Goal: Task Accomplishment & Management: Complete application form

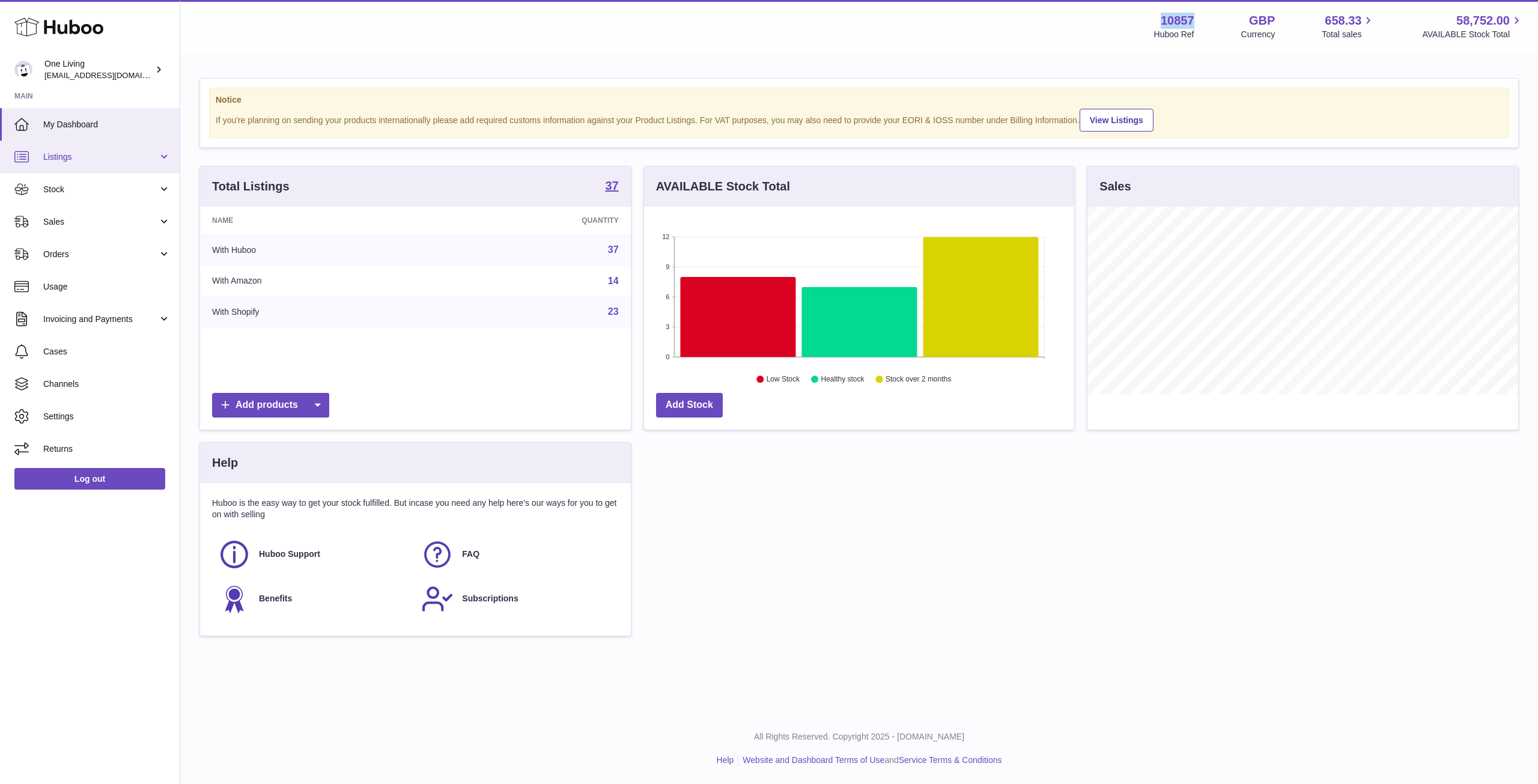
scroll to position [187, 430]
click at [79, 183] on span "Stock" at bounding box center [100, 189] width 114 height 11
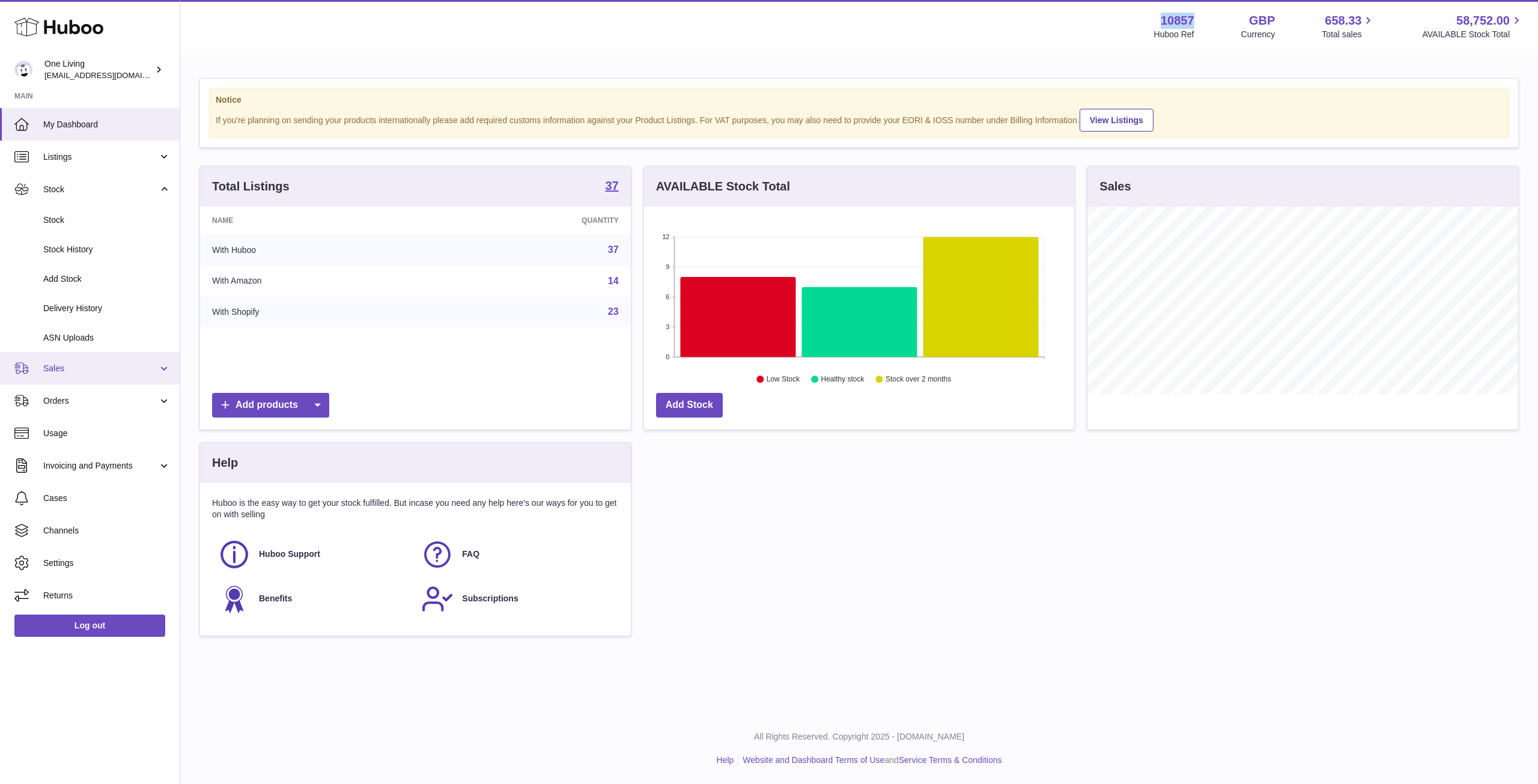
click at [112, 374] on link "Sales" at bounding box center [90, 368] width 180 height 33
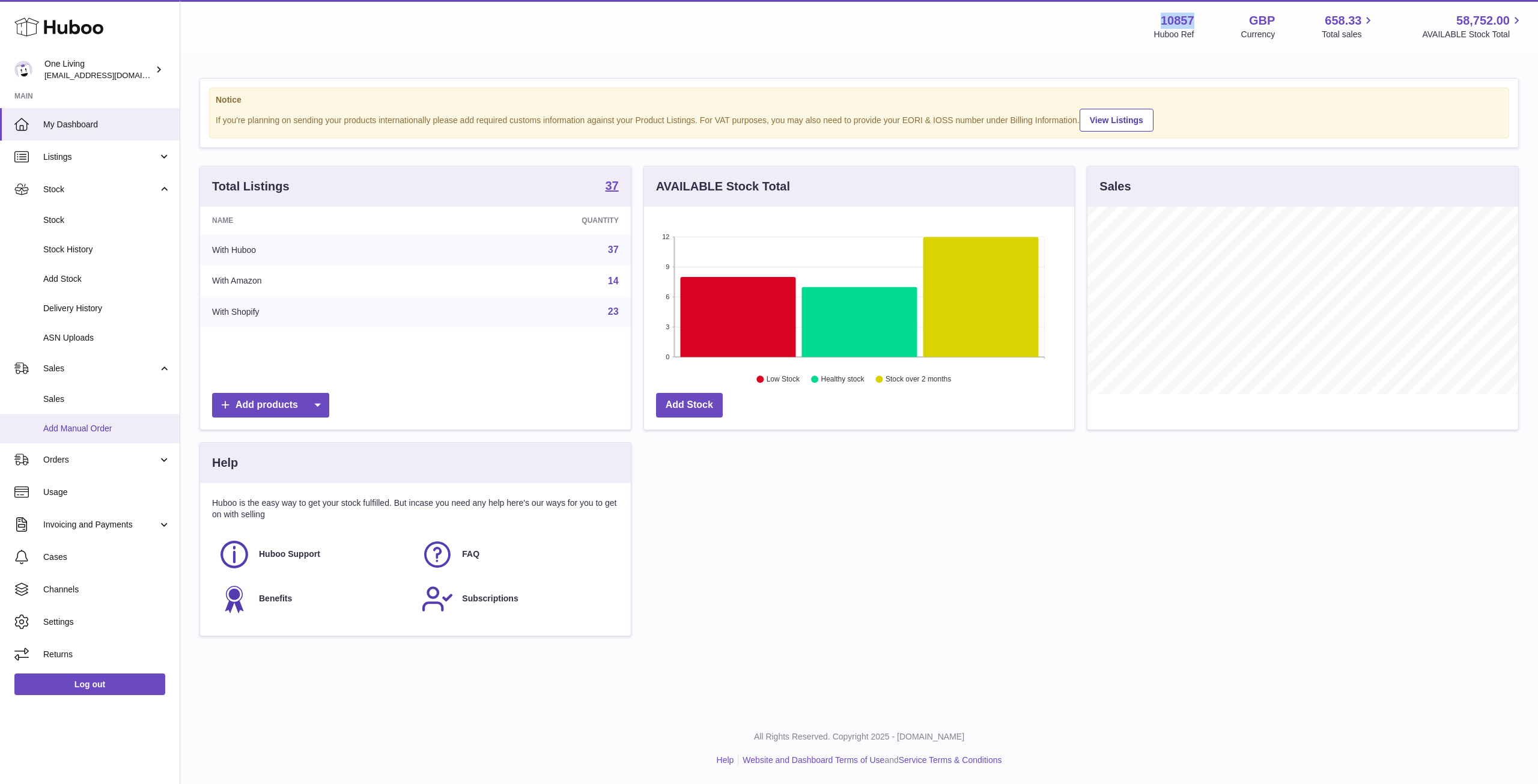
click at [130, 427] on span "Add Manual Order" at bounding box center [106, 428] width 127 height 11
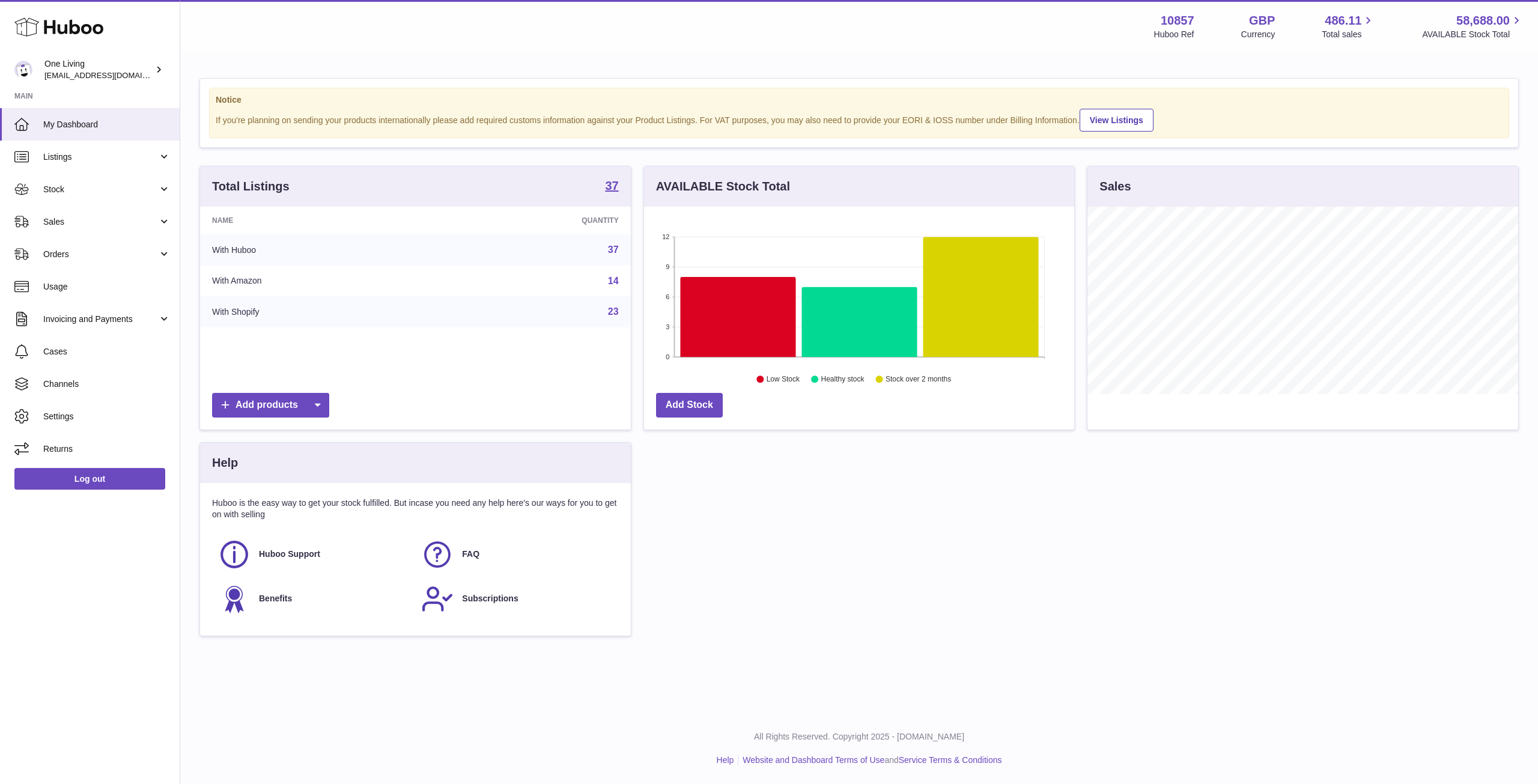
scroll to position [187, 430]
click at [106, 250] on span "Orders" at bounding box center [100, 254] width 114 height 11
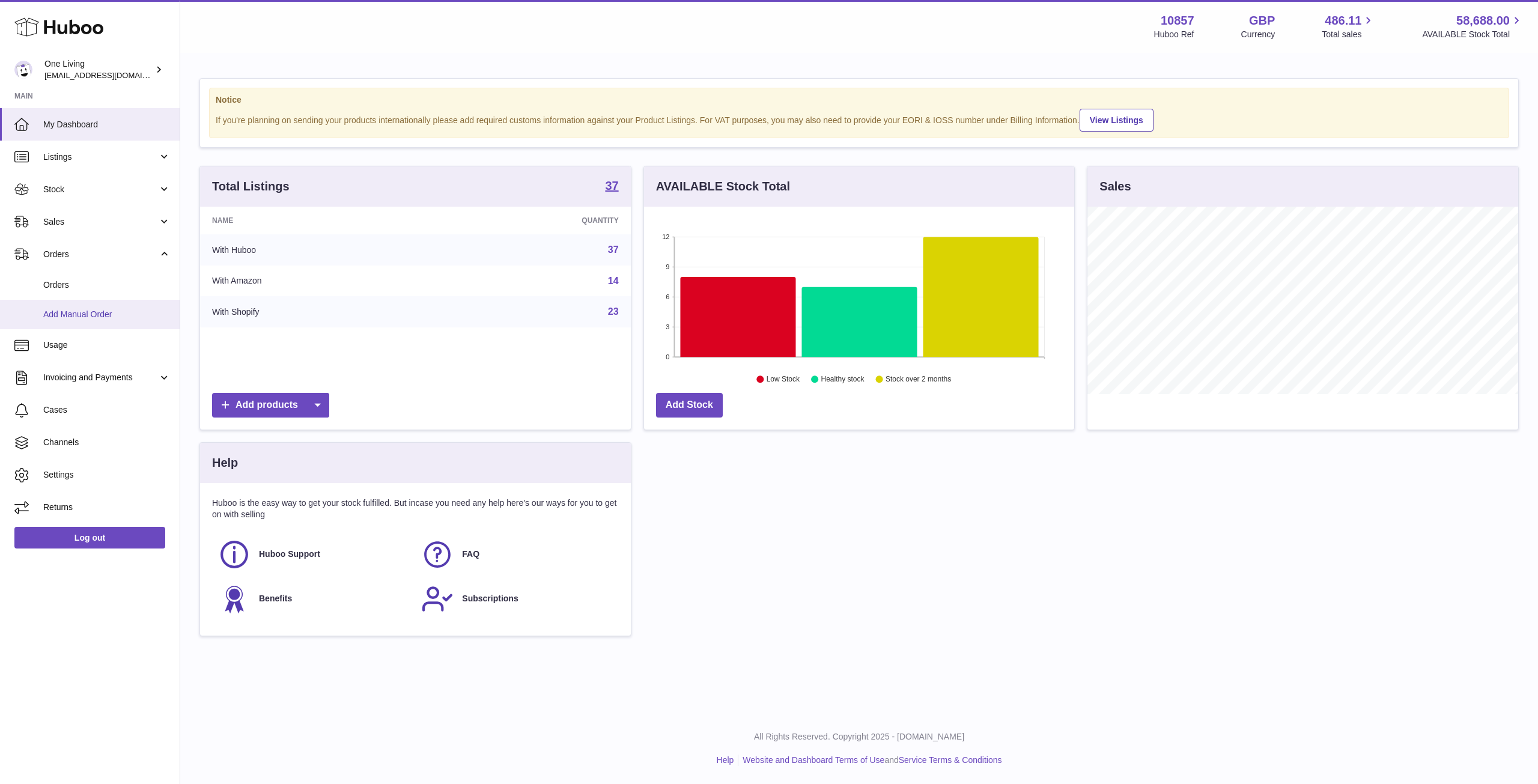
click at [105, 325] on link "Add Manual Order" at bounding box center [90, 314] width 180 height 29
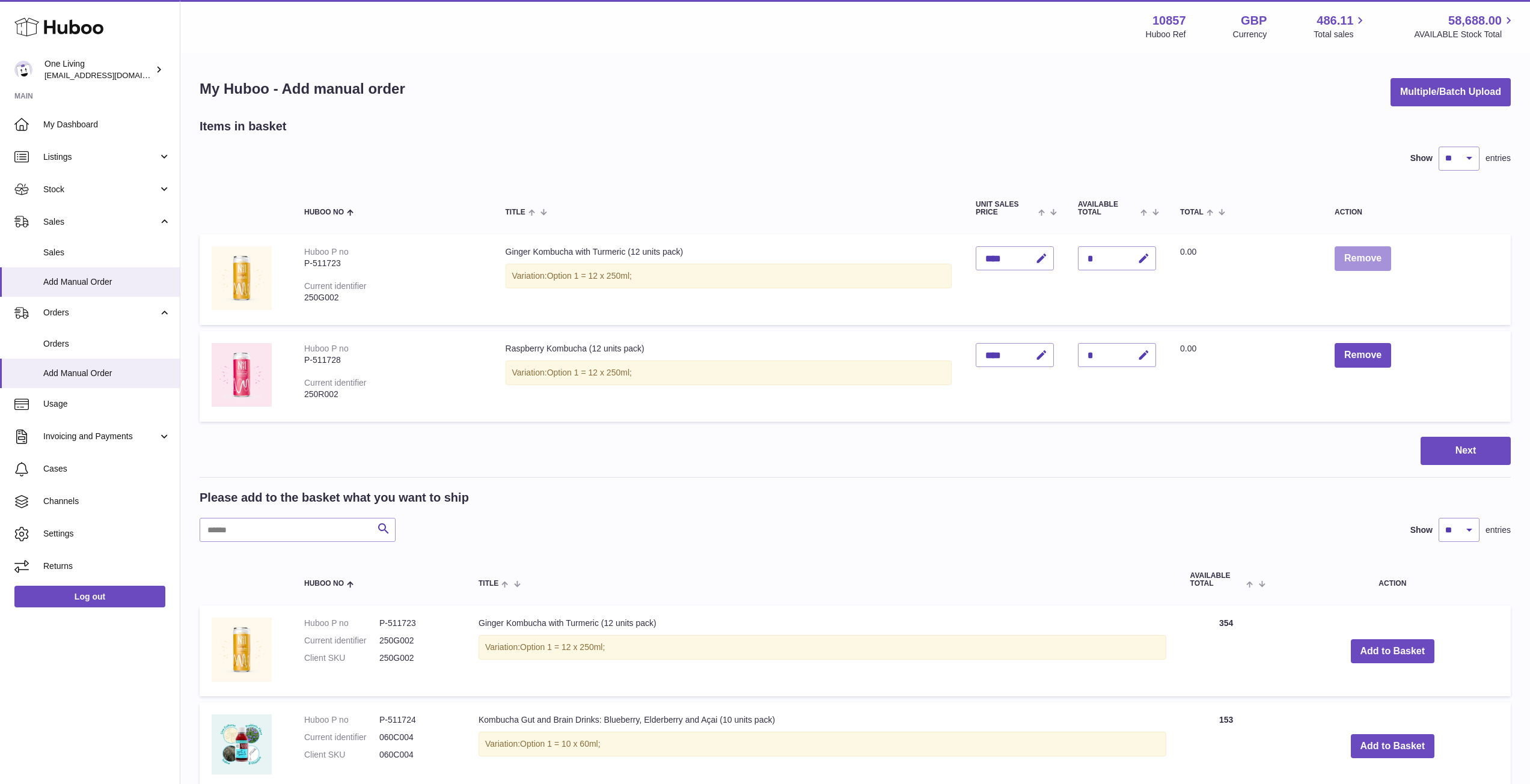
click at [1380, 261] on button "Remove" at bounding box center [1362, 258] width 56 height 25
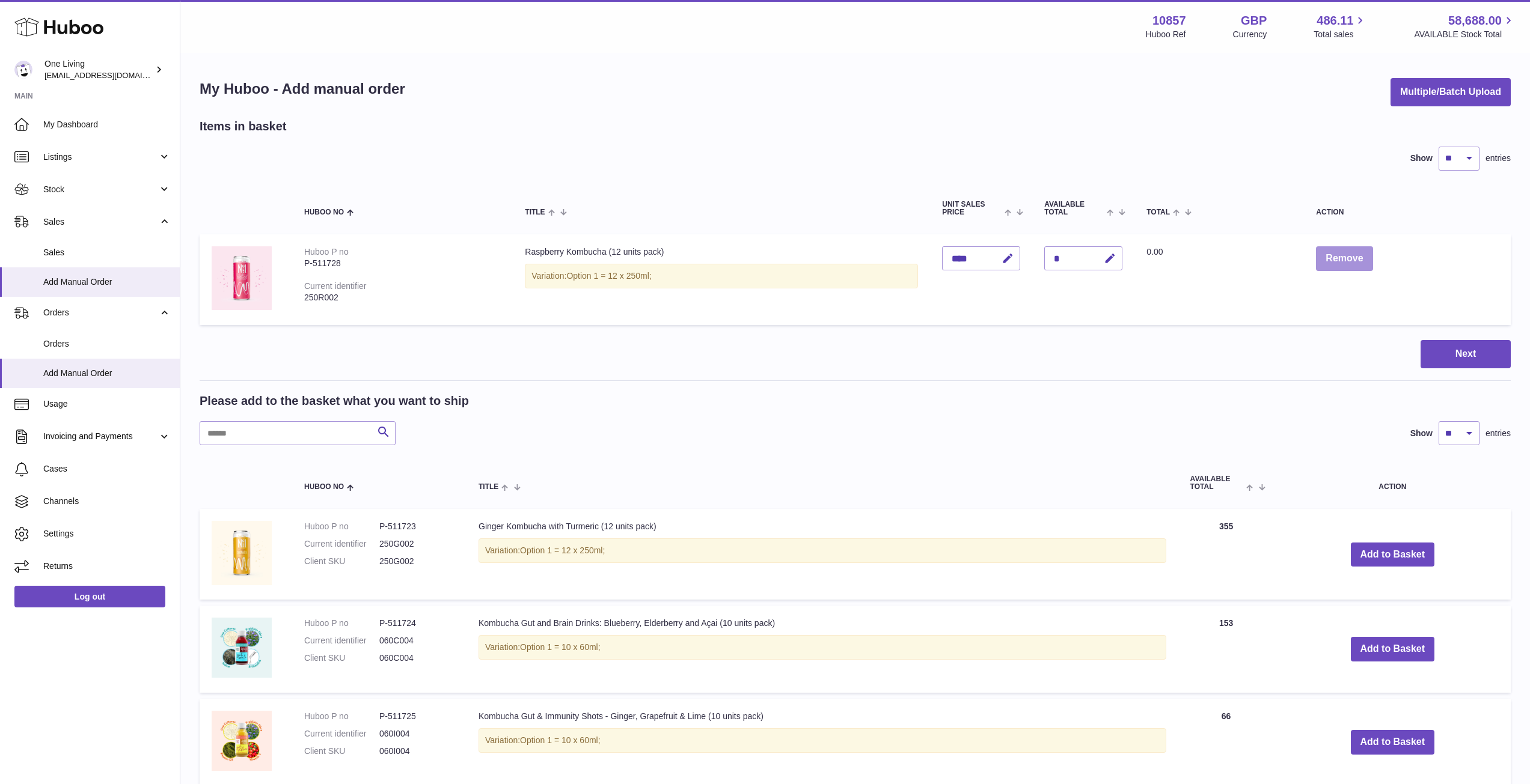
click at [1368, 265] on button "Remove" at bounding box center [1343, 258] width 56 height 25
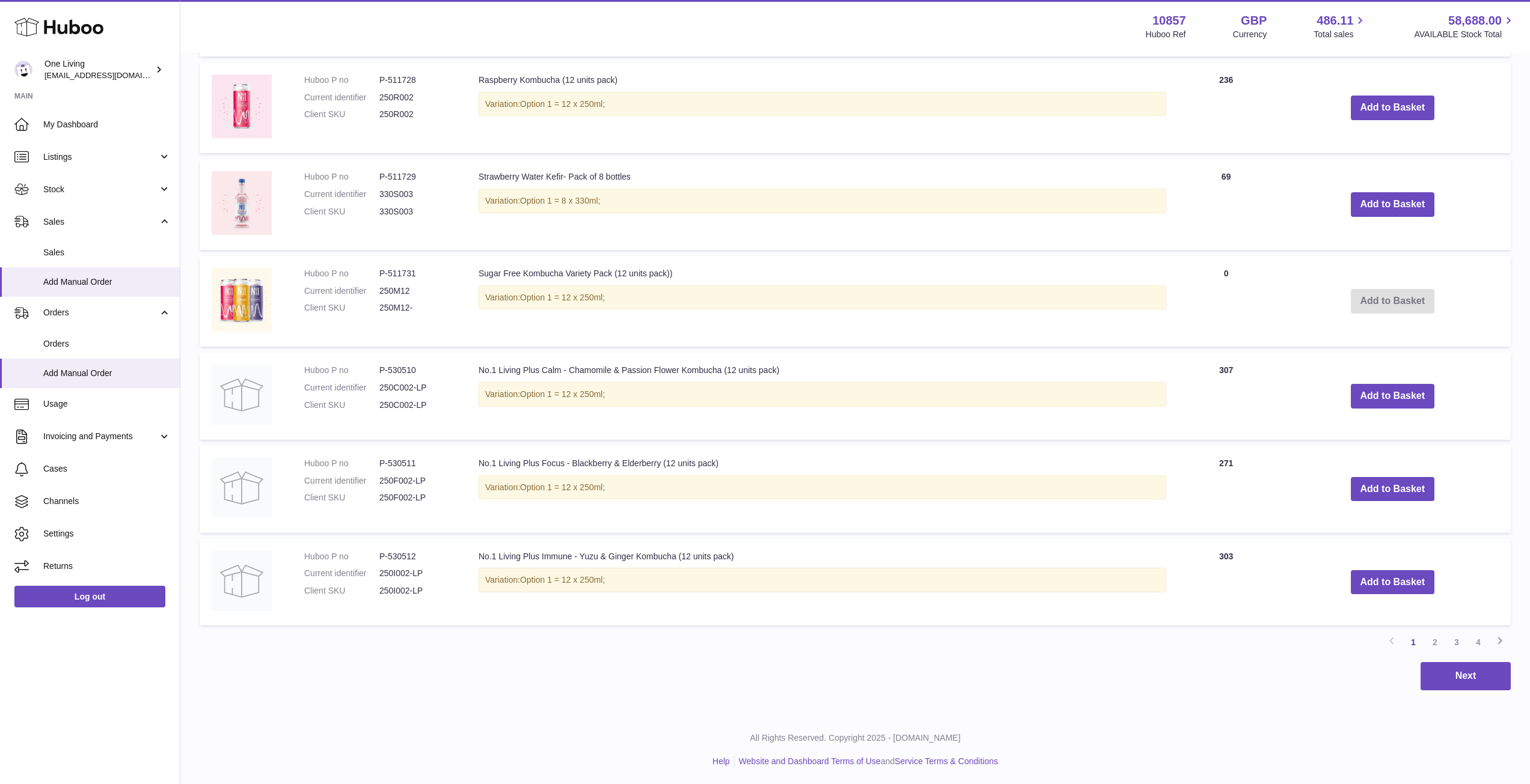
scroll to position [724, 0]
click at [1435, 647] on link "2" at bounding box center [1435, 640] width 21 height 21
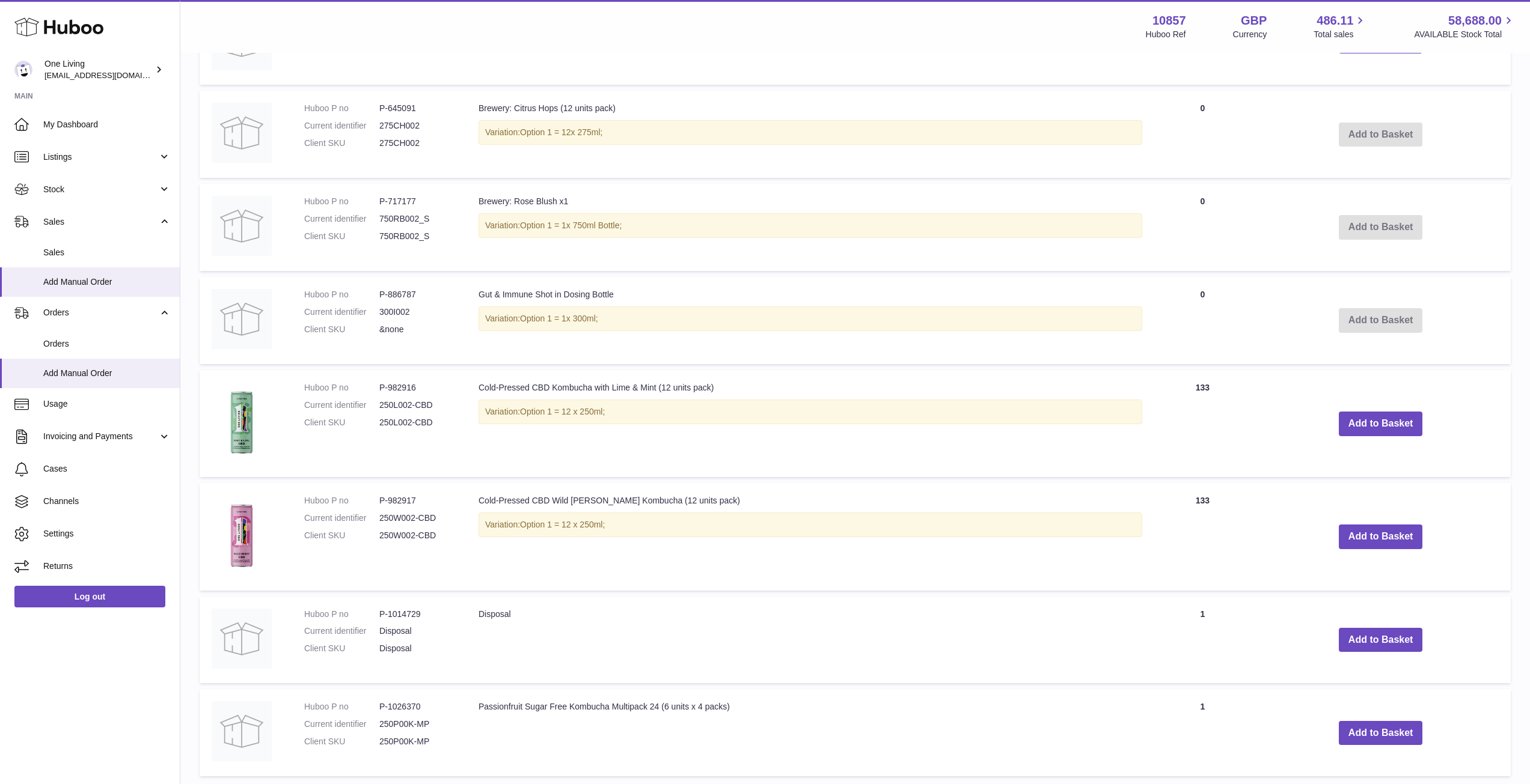
scroll to position [709, 0]
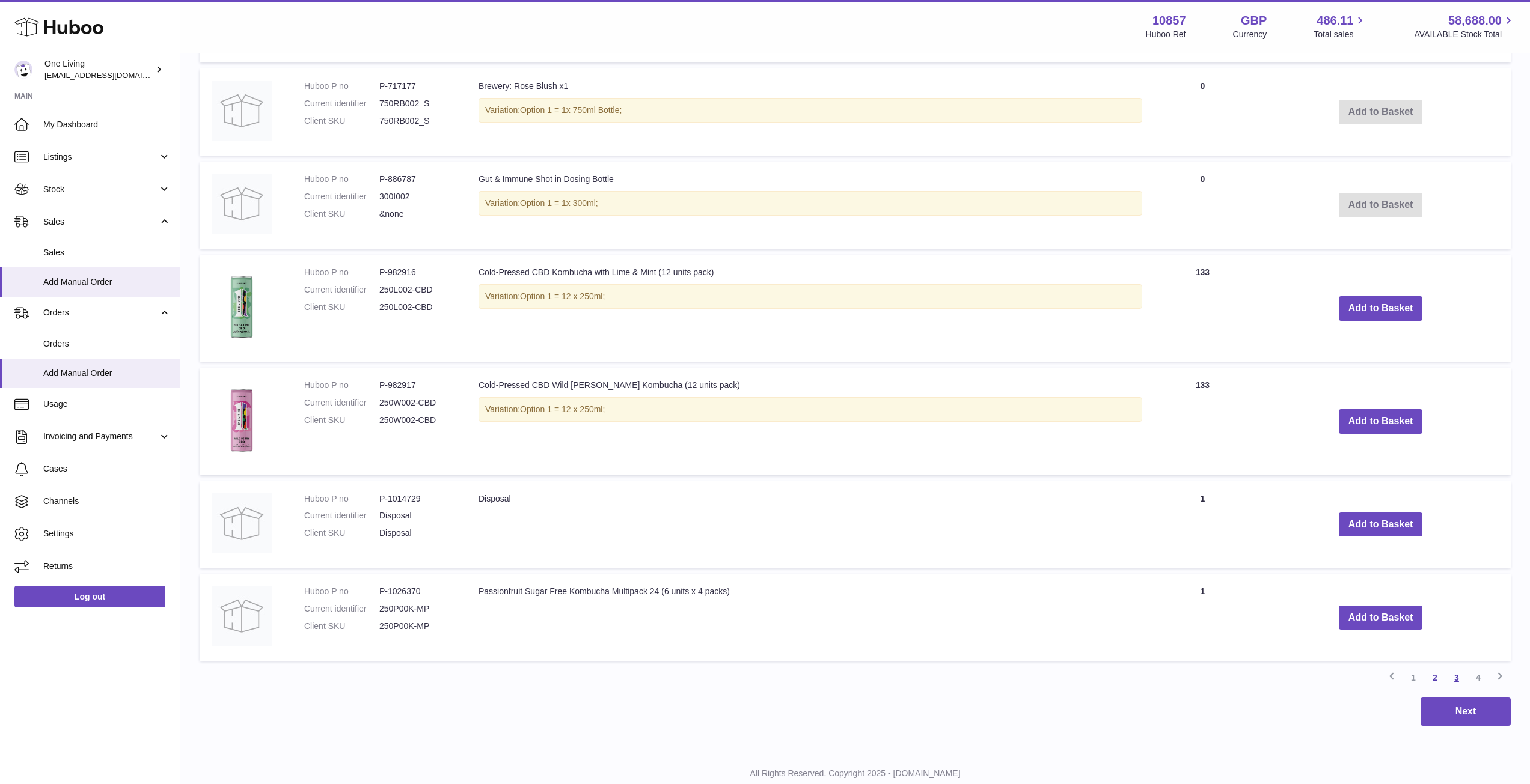
click at [1456, 668] on link "3" at bounding box center [1456, 677] width 21 height 21
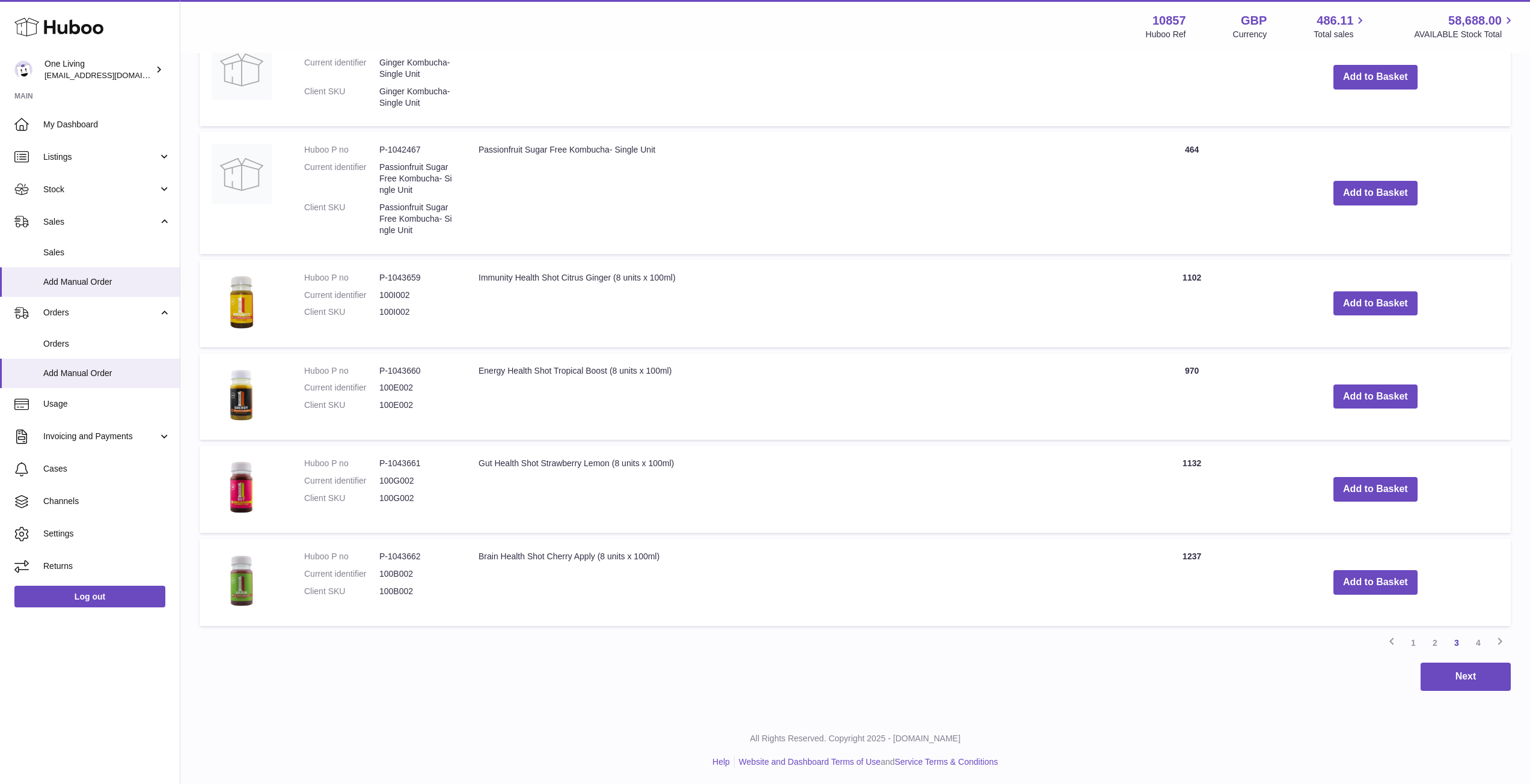
scroll to position [764, 0]
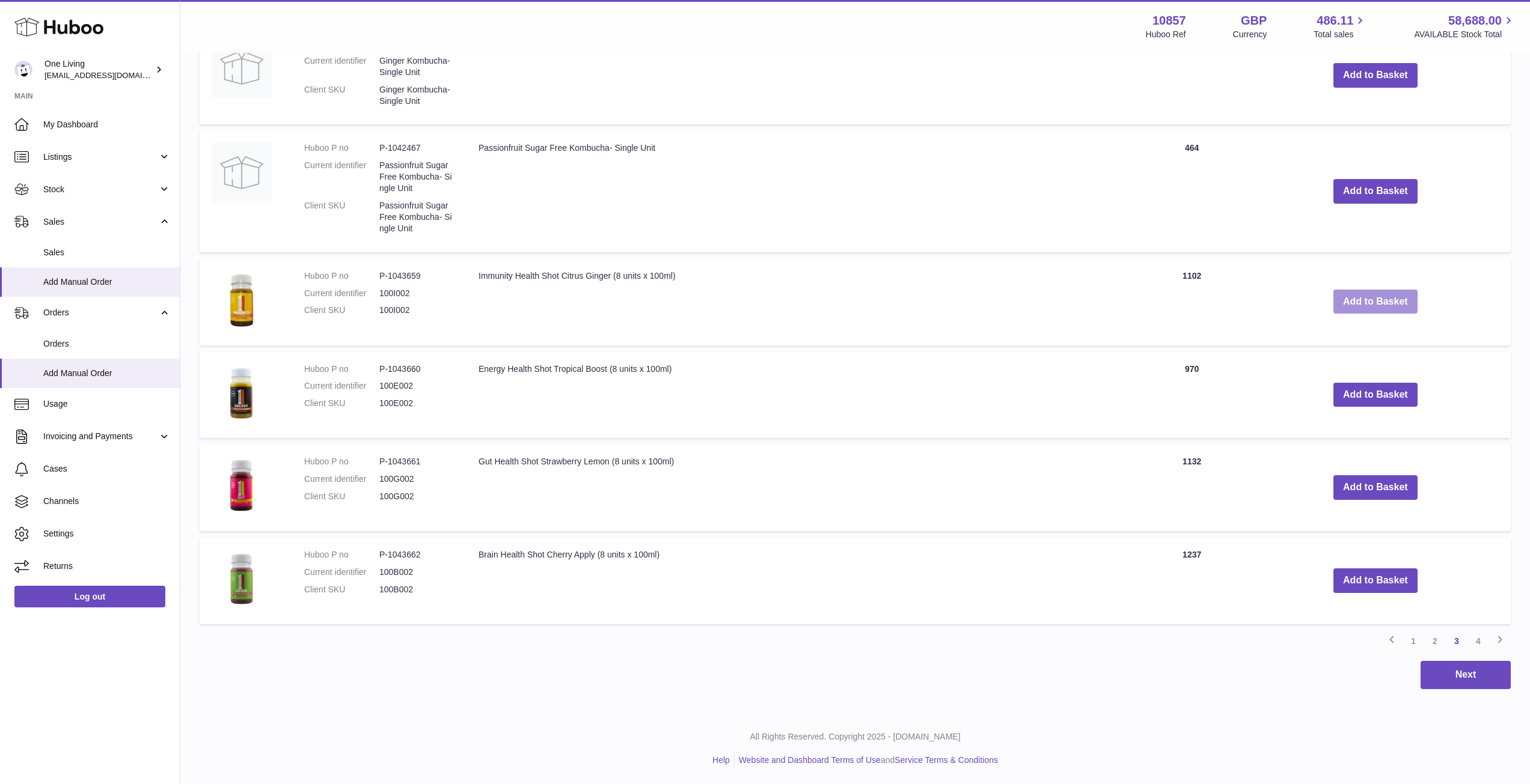
click at [1375, 302] on button "Add to Basket" at bounding box center [1375, 302] width 84 height 25
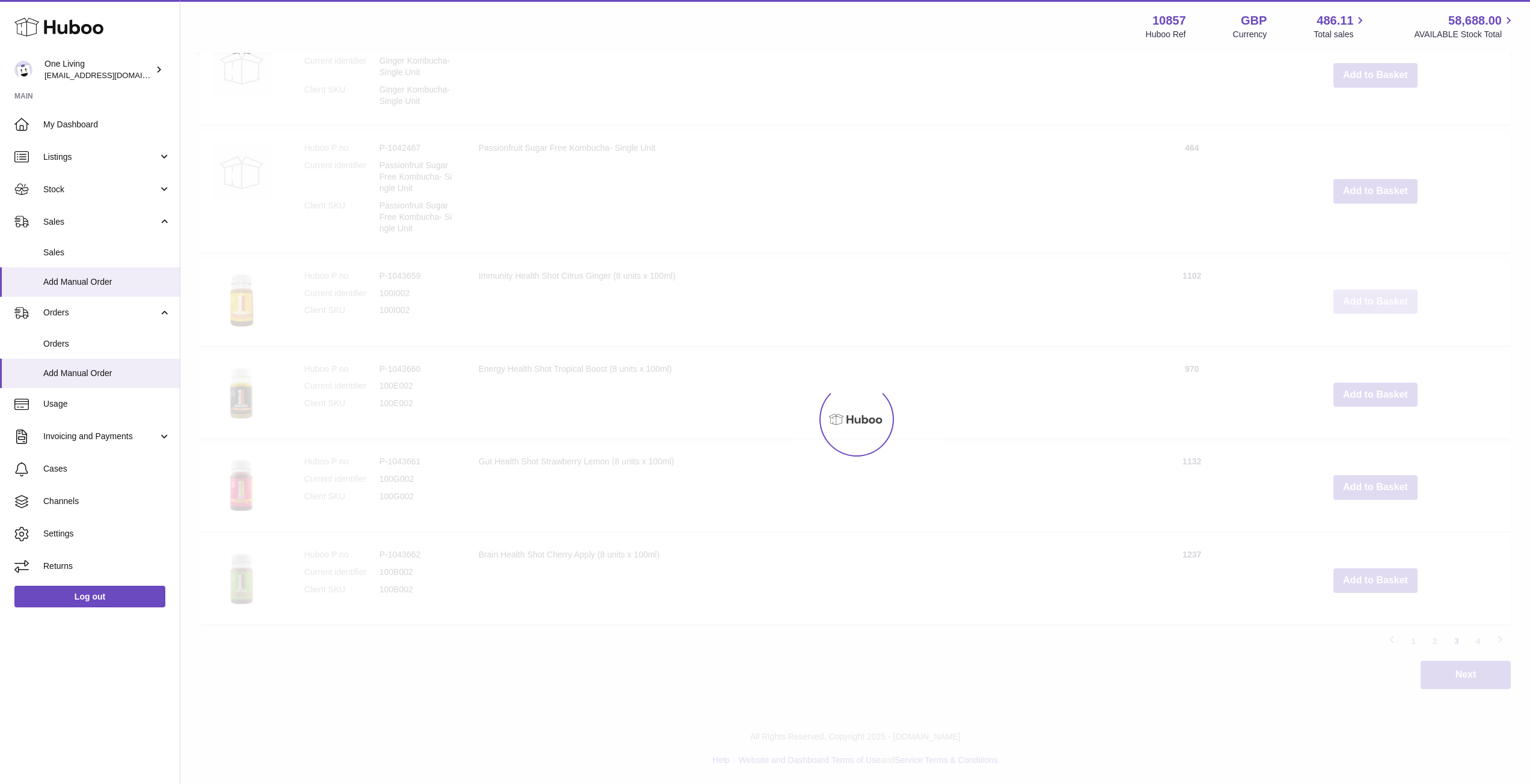
scroll to position [863, 0]
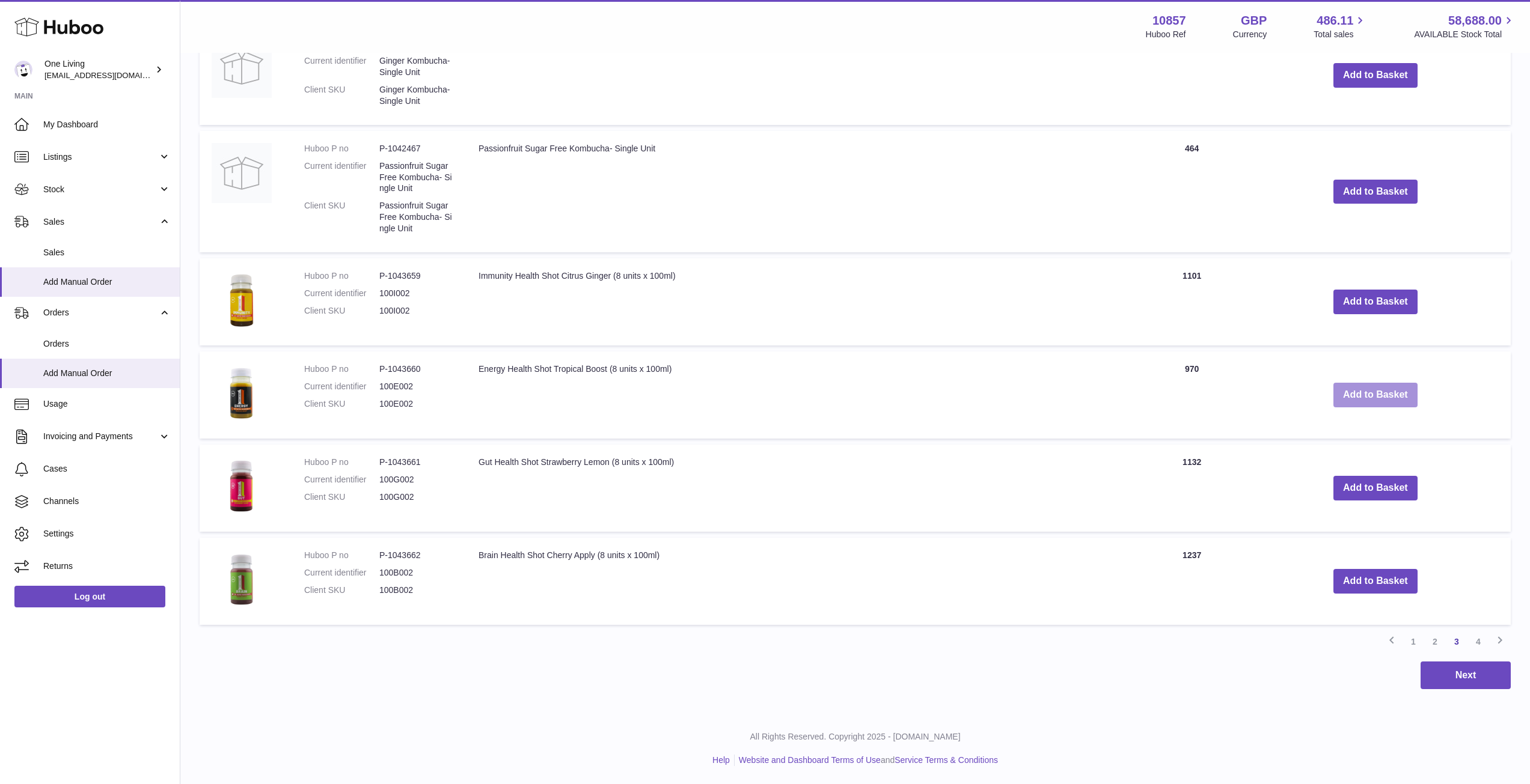
click at [1382, 394] on button "Add to Basket" at bounding box center [1375, 395] width 84 height 25
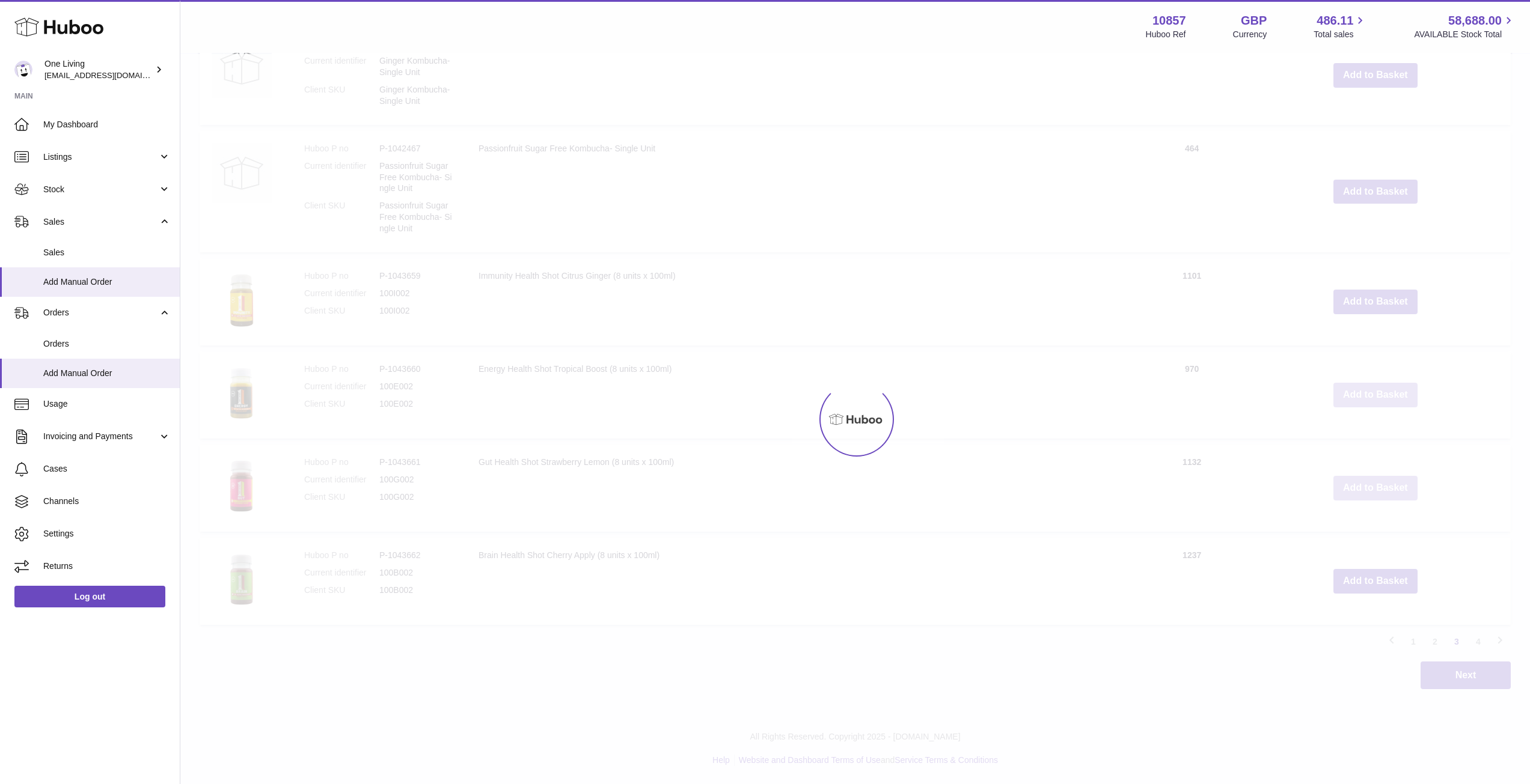
scroll to position [956, 0]
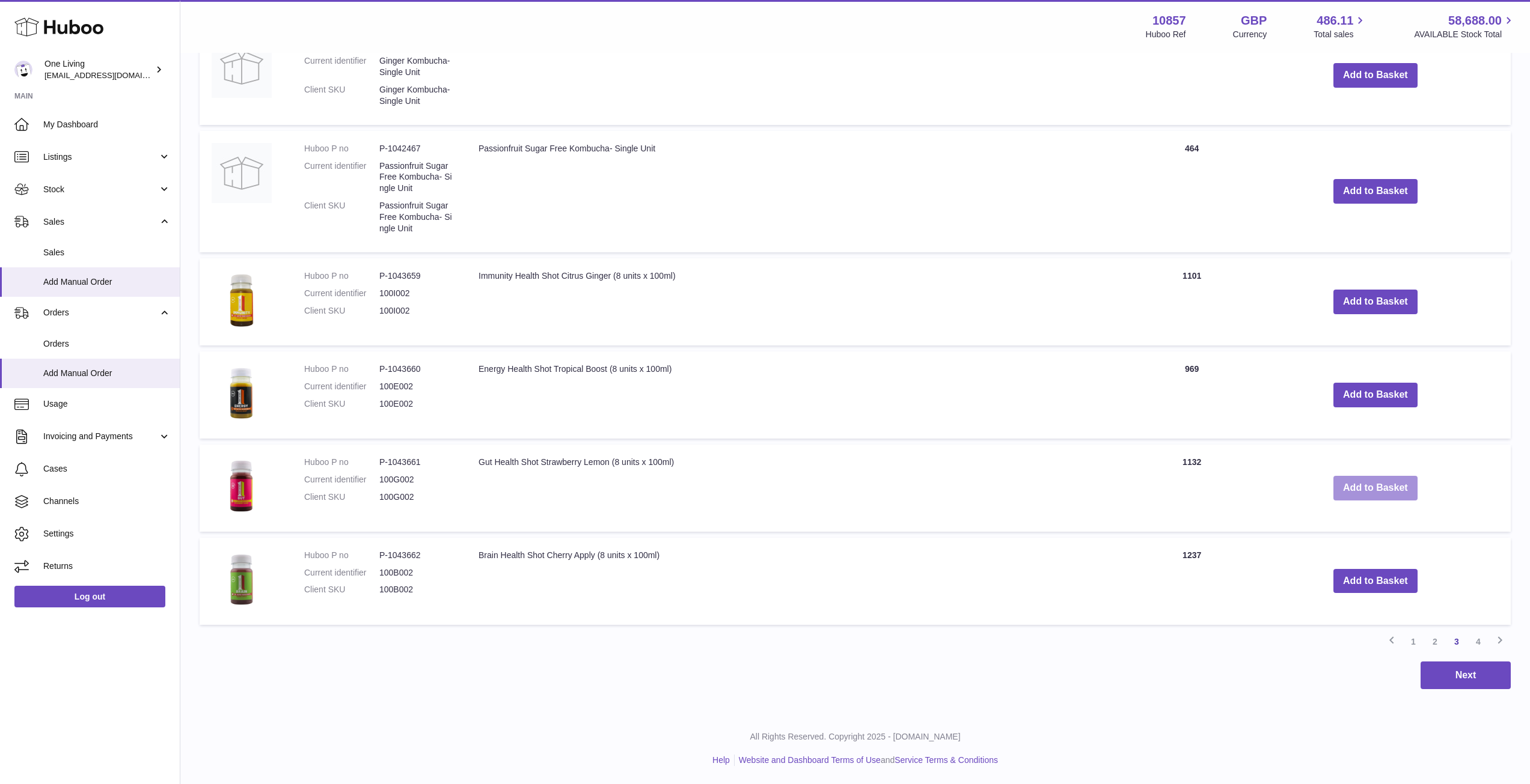
click at [1384, 479] on button "Add to Basket" at bounding box center [1375, 488] width 84 height 25
click at [1370, 570] on button "Add to Basket" at bounding box center [1375, 581] width 84 height 25
click at [1479, 632] on link "4" at bounding box center [1478, 640] width 21 height 21
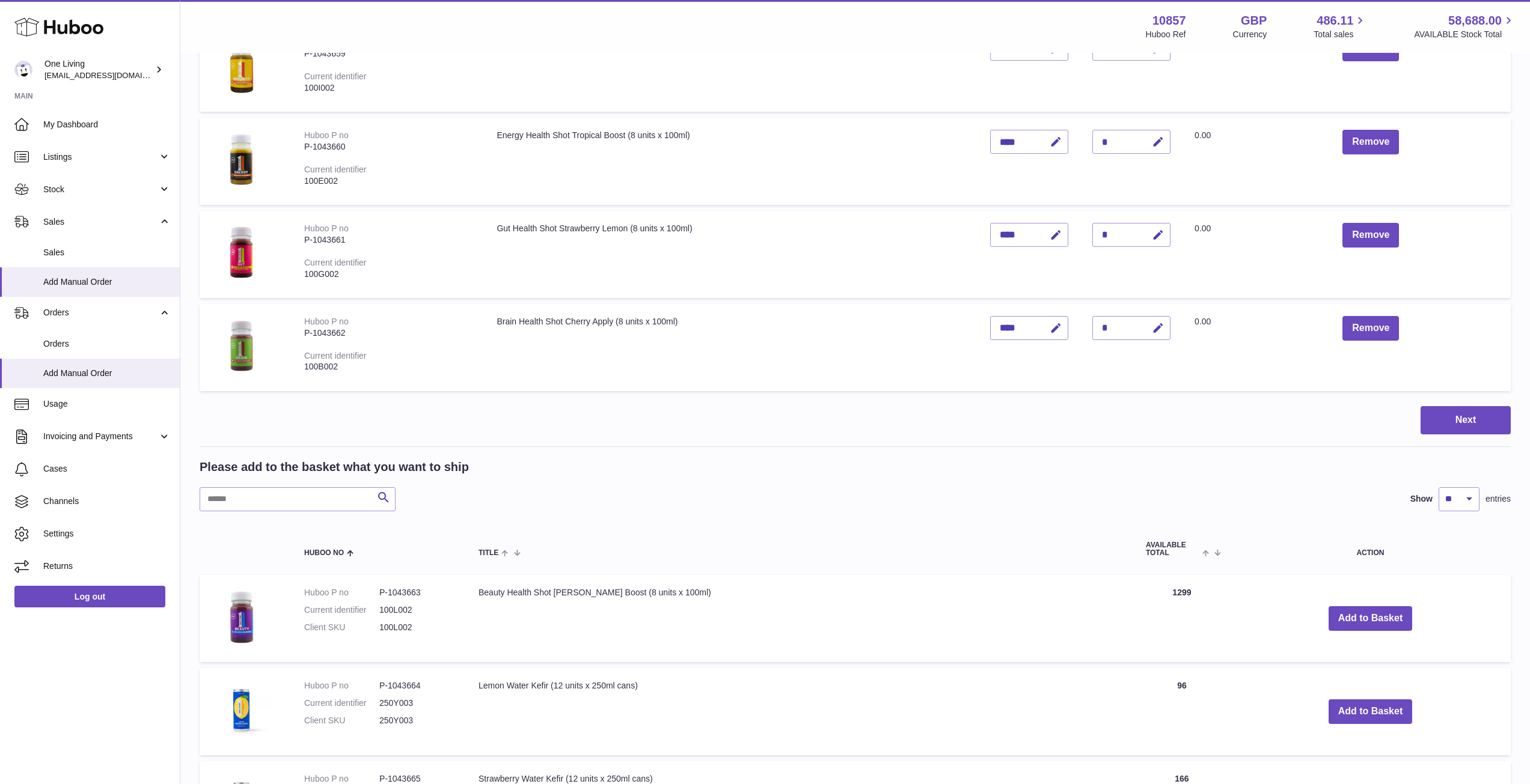
scroll to position [234, 0]
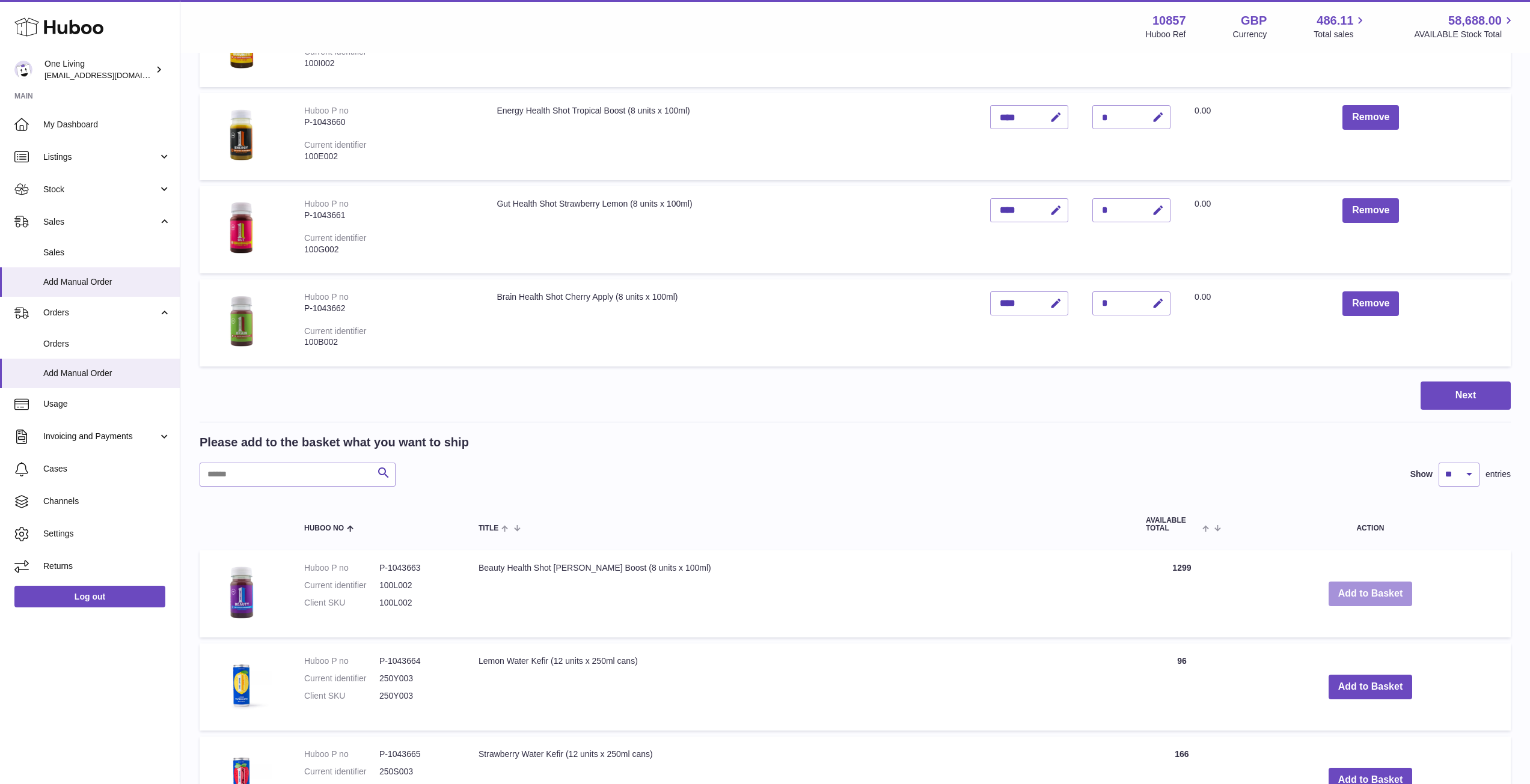
click at [1385, 585] on button "Add to Basket" at bounding box center [1370, 593] width 84 height 25
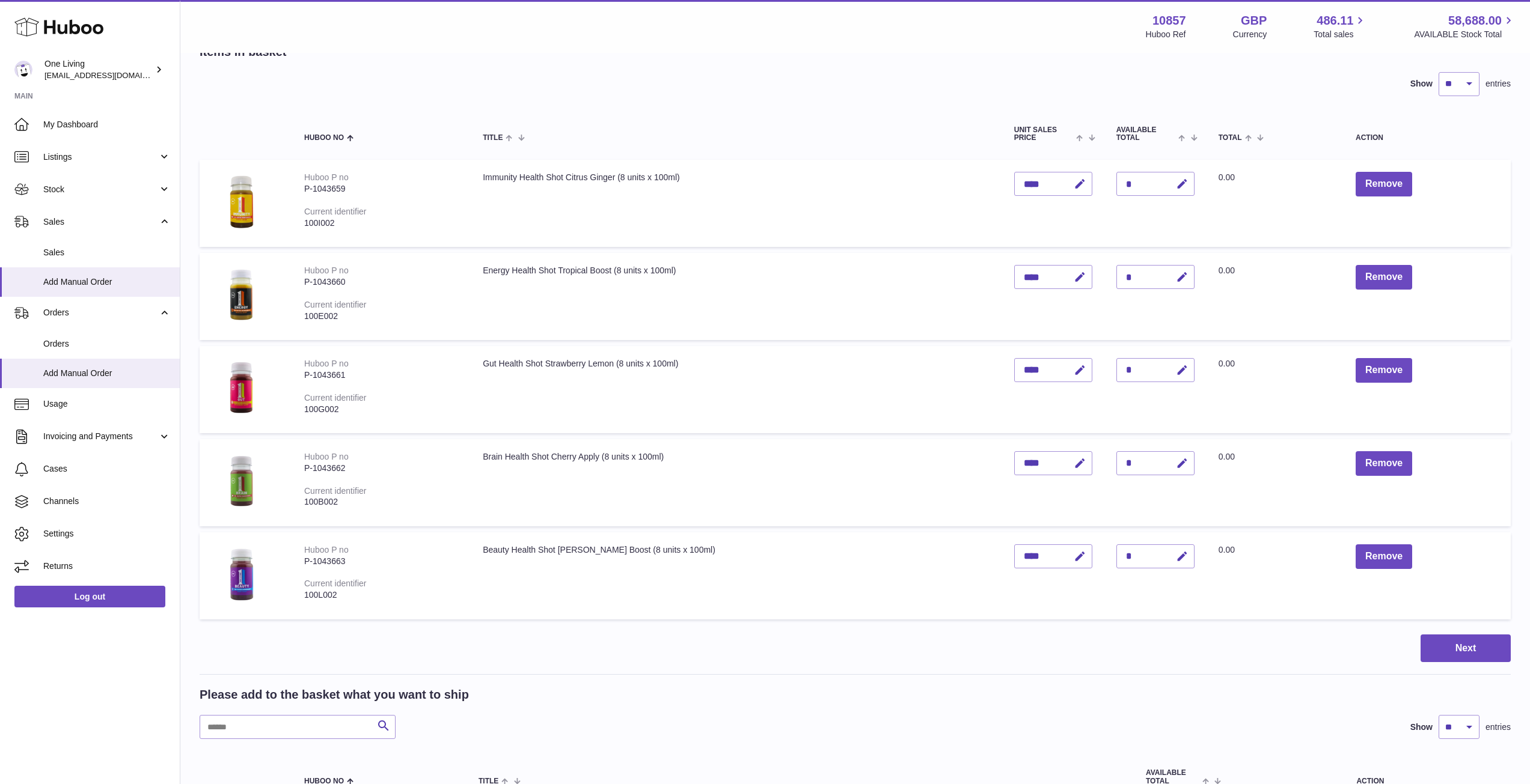
scroll to position [0, 0]
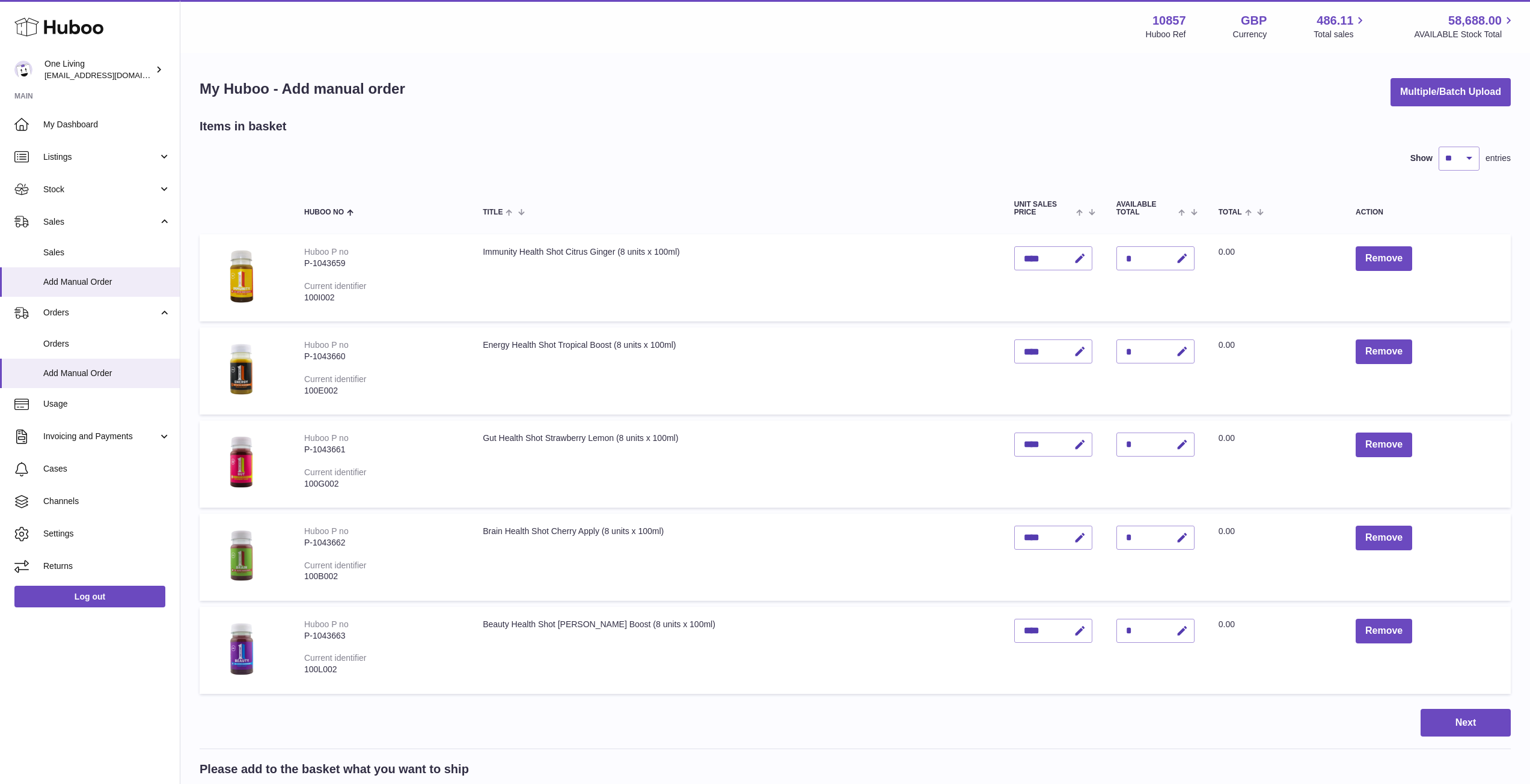
click at [1116, 263] on div "*" at bounding box center [1155, 258] width 78 height 24
click at [1166, 265] on button "button" at bounding box center [1180, 258] width 29 height 25
drag, startPoint x: 1115, startPoint y: 253, endPoint x: 1079, endPoint y: 261, distance: 36.9
click at [1079, 261] on tr "Huboo P no P-1043659 Current identifier 100I002 Immunity Health Shot Citrus Gin…" at bounding box center [854, 278] width 1311 height 87
type input "*"
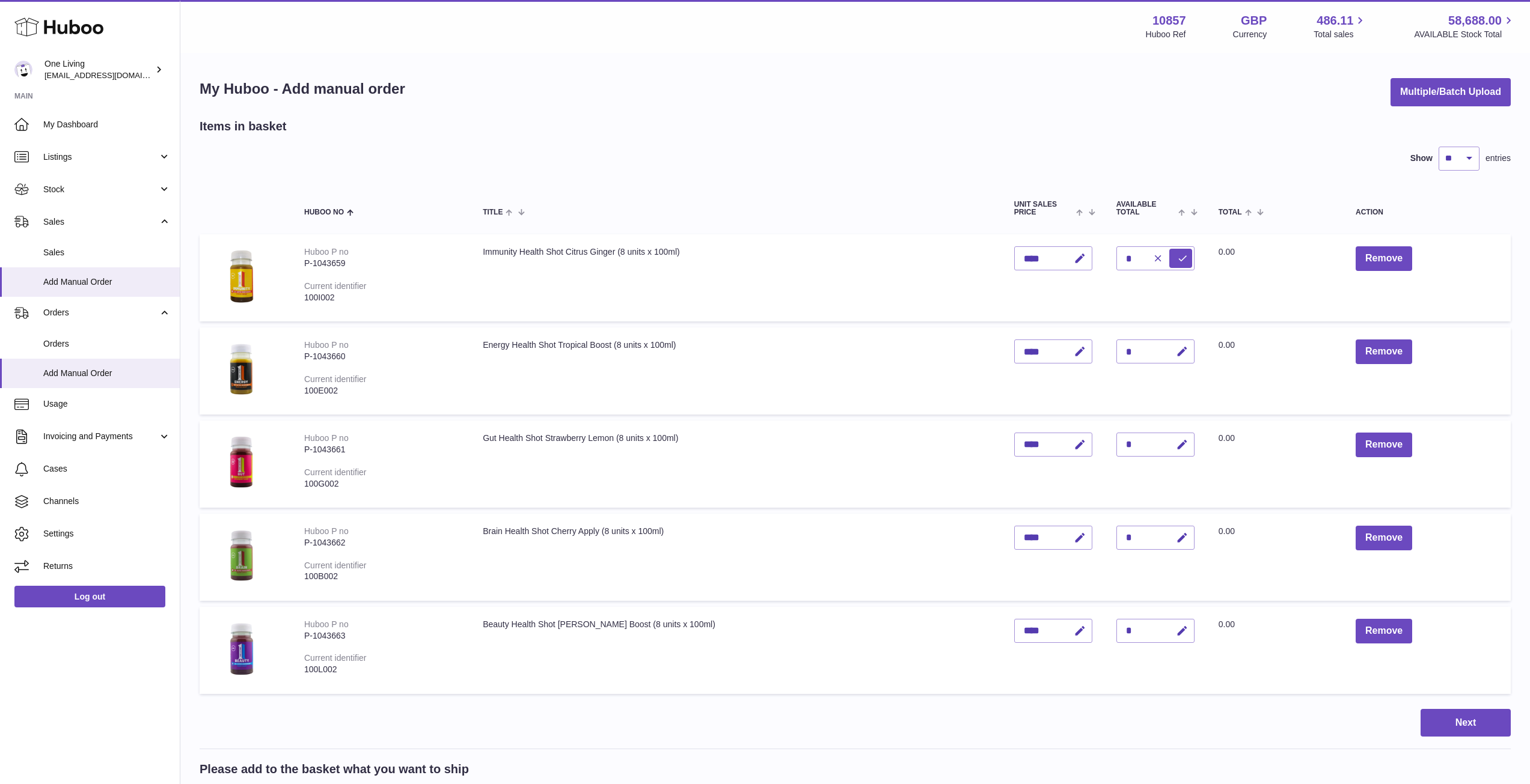
click at [1160, 243] on td "Quantity *" at bounding box center [1155, 278] width 103 height 87
click at [1177, 260] on icon "submit" at bounding box center [1183, 258] width 11 height 11
click at [1166, 342] on button "button" at bounding box center [1180, 351] width 29 height 25
drag, startPoint x: 1119, startPoint y: 349, endPoint x: 1108, endPoint y: 352, distance: 11.4
click at [1116, 352] on div "*" at bounding box center [1155, 351] width 78 height 24
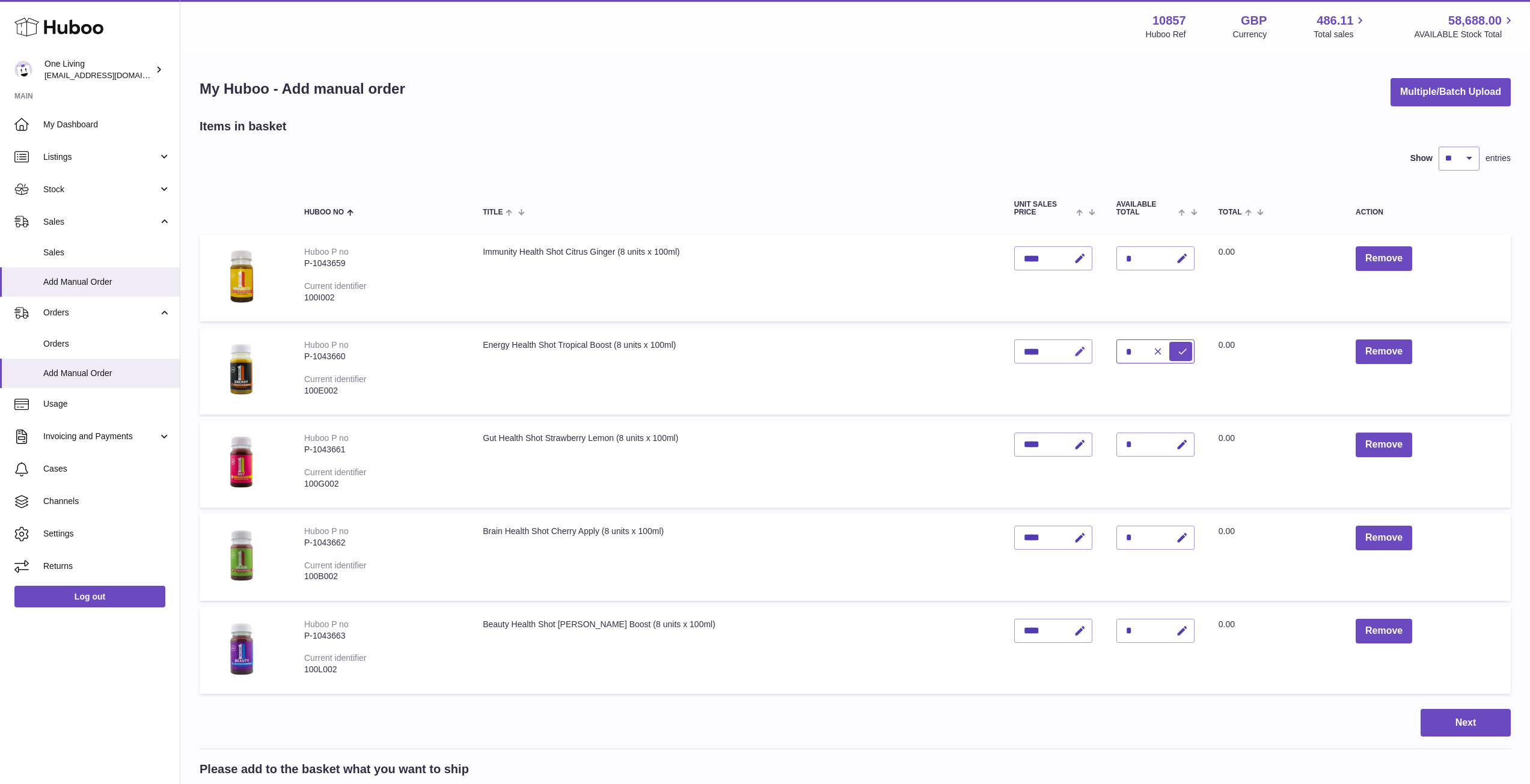
drag, startPoint x: 1108, startPoint y: 352, endPoint x: 1056, endPoint y: 353, distance: 52.0
click at [1056, 353] on tr "Huboo P no P-1043660 Current identifier 100E002 Energy Health Shot Tropical Boo…" at bounding box center [854, 371] width 1311 height 87
type input "*"
click at [1169, 344] on button "submit" at bounding box center [1180, 351] width 23 height 19
click at [1176, 449] on icon "button" at bounding box center [1182, 445] width 13 height 13
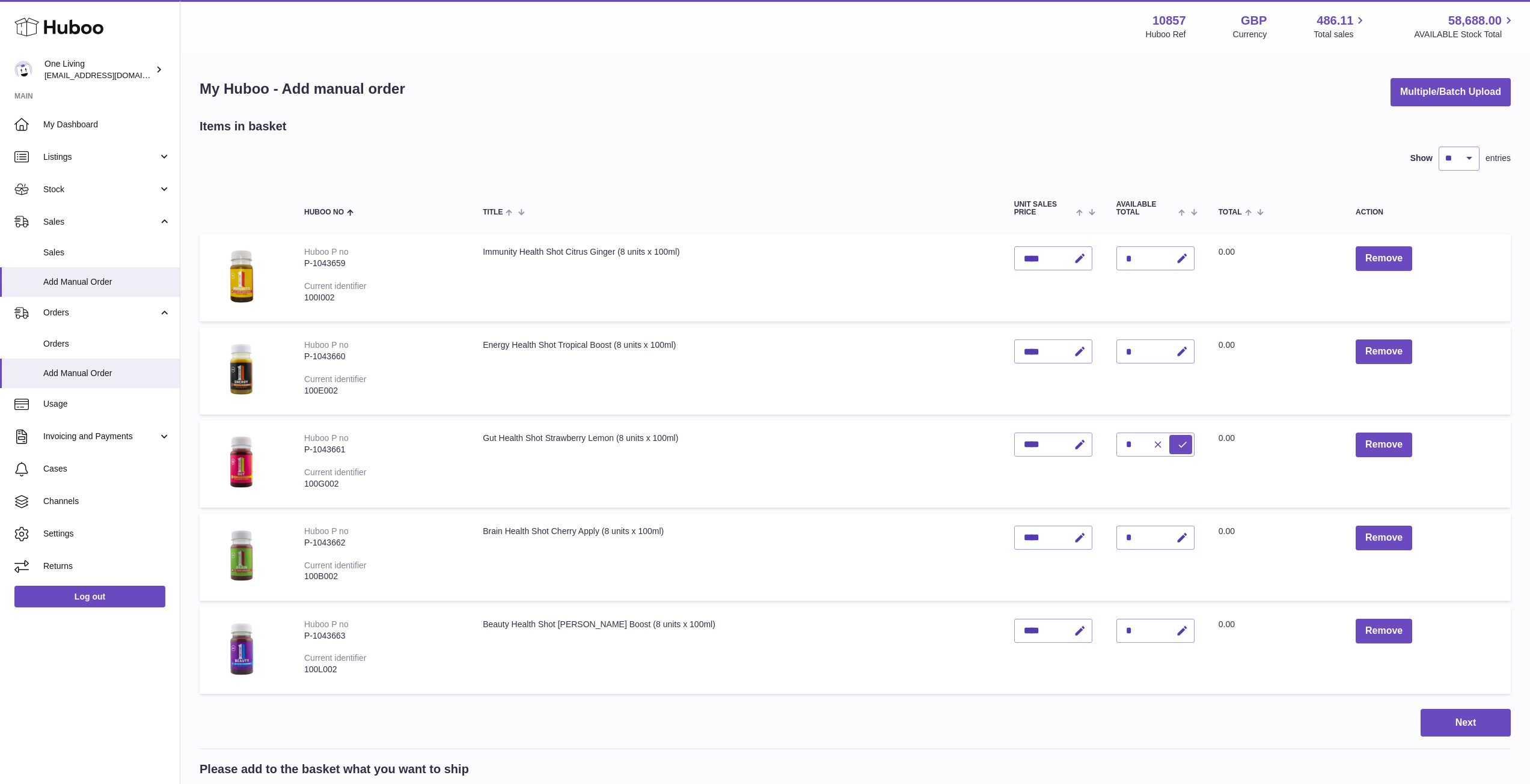
drag, startPoint x: 1117, startPoint y: 442, endPoint x: 1083, endPoint y: 442, distance: 34.0
click at [1104, 442] on td "Quantity *" at bounding box center [1155, 464] width 103 height 87
drag, startPoint x: 1111, startPoint y: 444, endPoint x: 1084, endPoint y: 458, distance: 30.4
click at [1104, 458] on td "Quantity *" at bounding box center [1155, 464] width 103 height 87
type input "*"
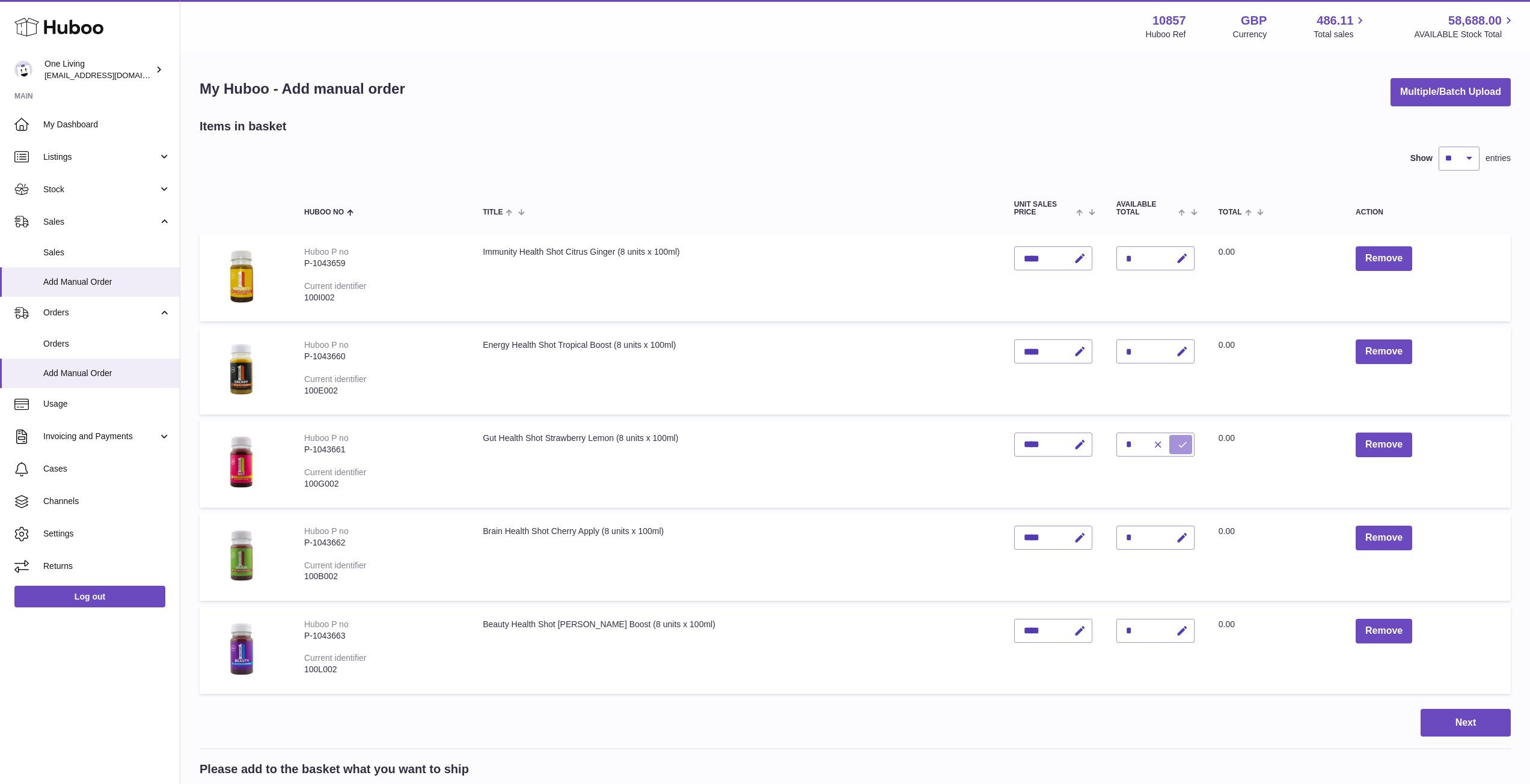
click at [1177, 446] on icon "submit" at bounding box center [1183, 445] width 11 height 11
click at [1176, 543] on icon "button" at bounding box center [1182, 538] width 13 height 13
drag, startPoint x: 1106, startPoint y: 538, endPoint x: 1098, endPoint y: 546, distance: 11.3
click at [1116, 544] on input "*" at bounding box center [1155, 538] width 78 height 24
type input "*"
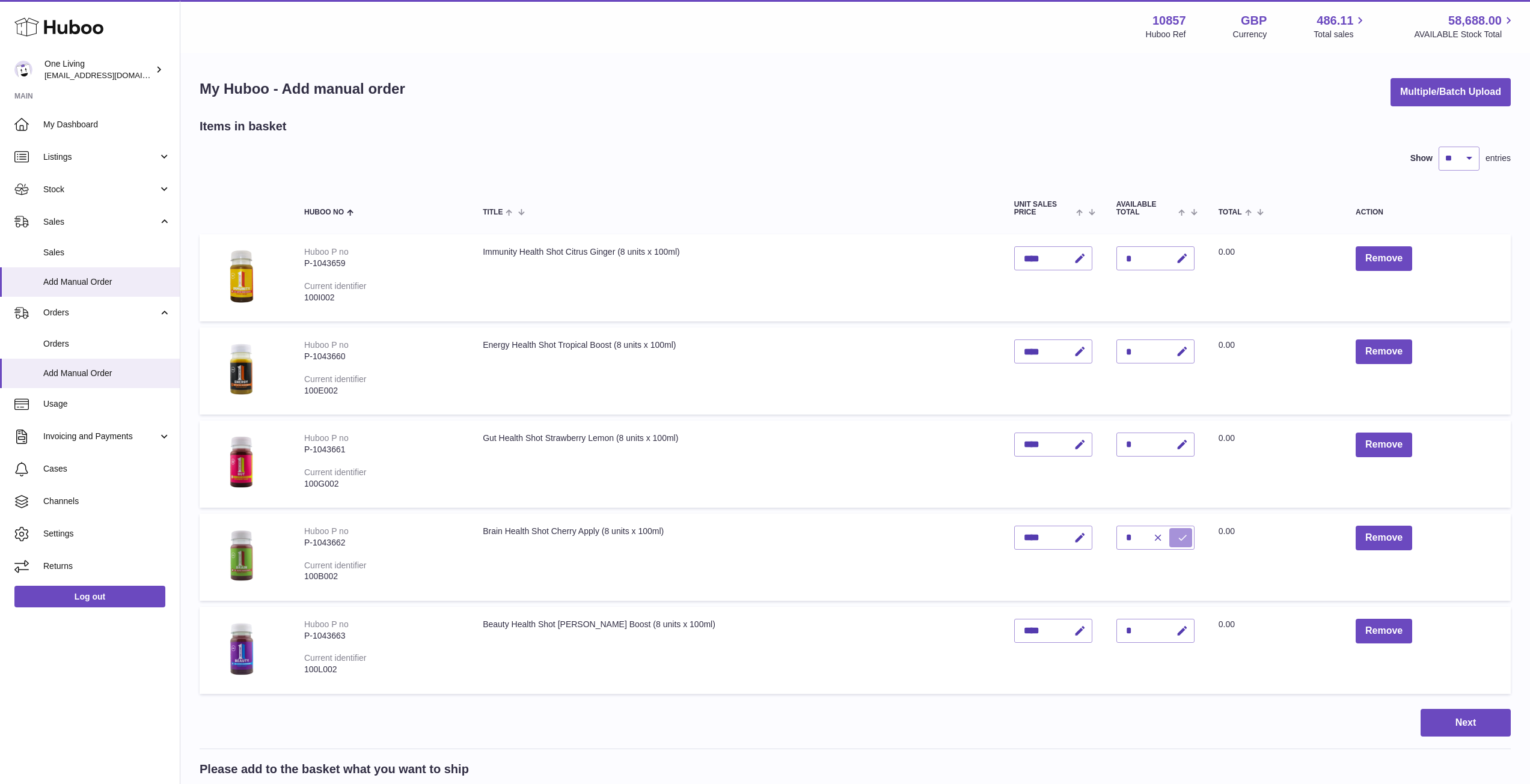
click at [1169, 541] on button "submit" at bounding box center [1180, 538] width 23 height 19
click at [1176, 635] on icon "button" at bounding box center [1182, 631] width 13 height 13
drag, startPoint x: 1115, startPoint y: 635, endPoint x: 1089, endPoint y: 639, distance: 26.3
click at [1104, 639] on td "Quantity *" at bounding box center [1155, 651] width 103 height 87
type input "*"
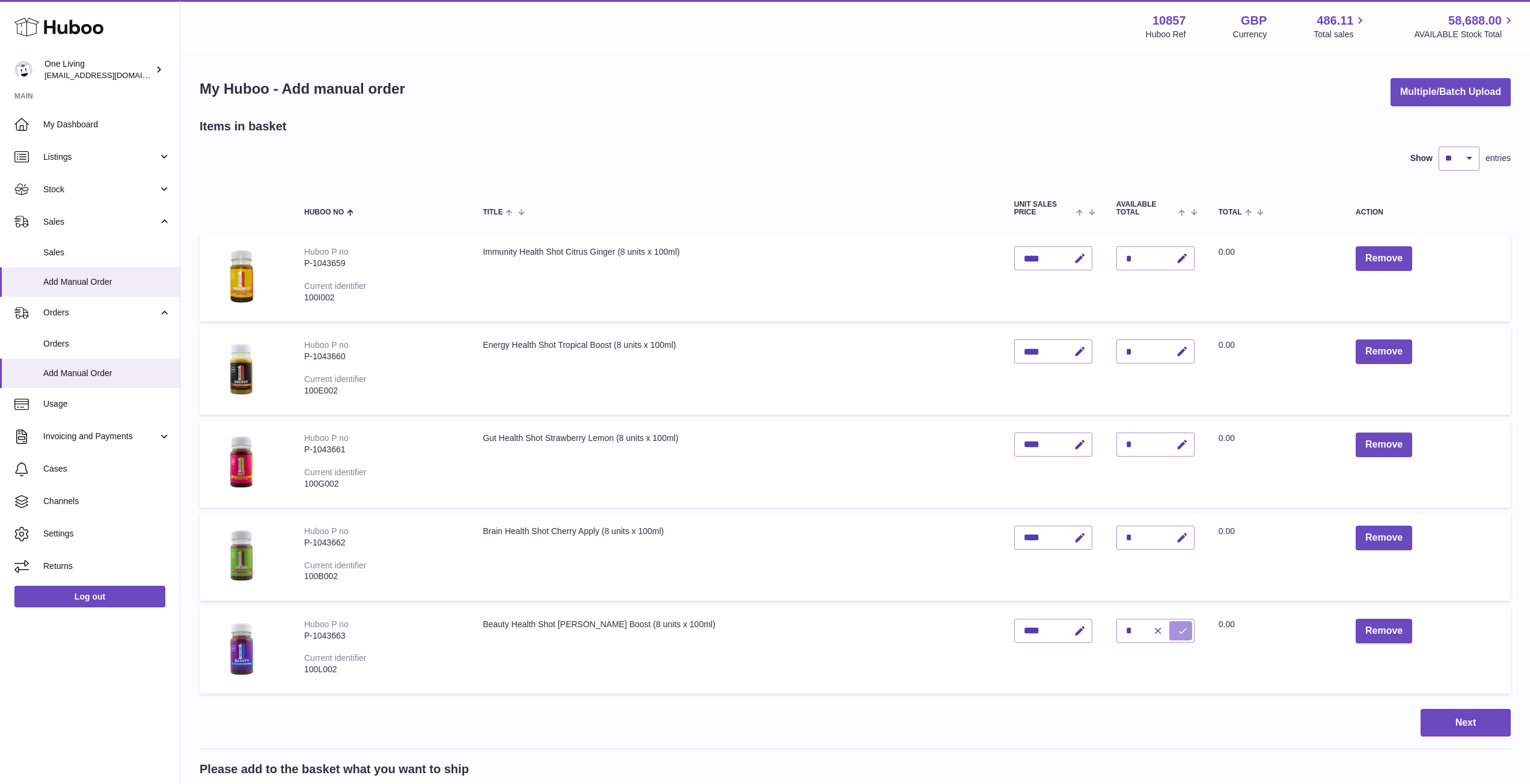
click at [1177, 634] on icon "submit" at bounding box center [1183, 631] width 11 height 11
click at [1472, 727] on button "Next" at bounding box center [1465, 723] width 90 height 29
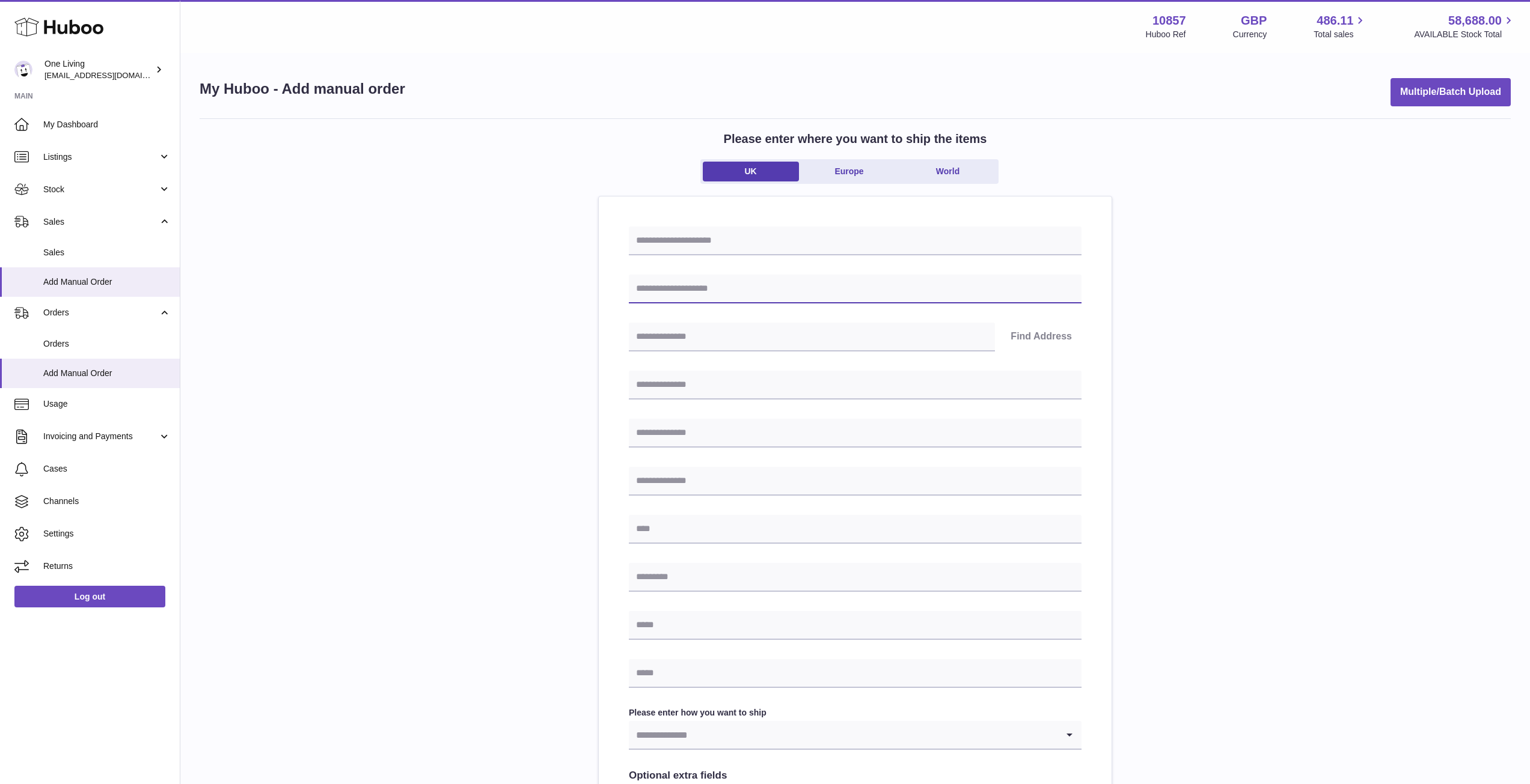
click at [757, 275] on input "text" at bounding box center [854, 289] width 452 height 29
type input "**********"
click at [1037, 334] on button "Find Address" at bounding box center [1040, 337] width 80 height 29
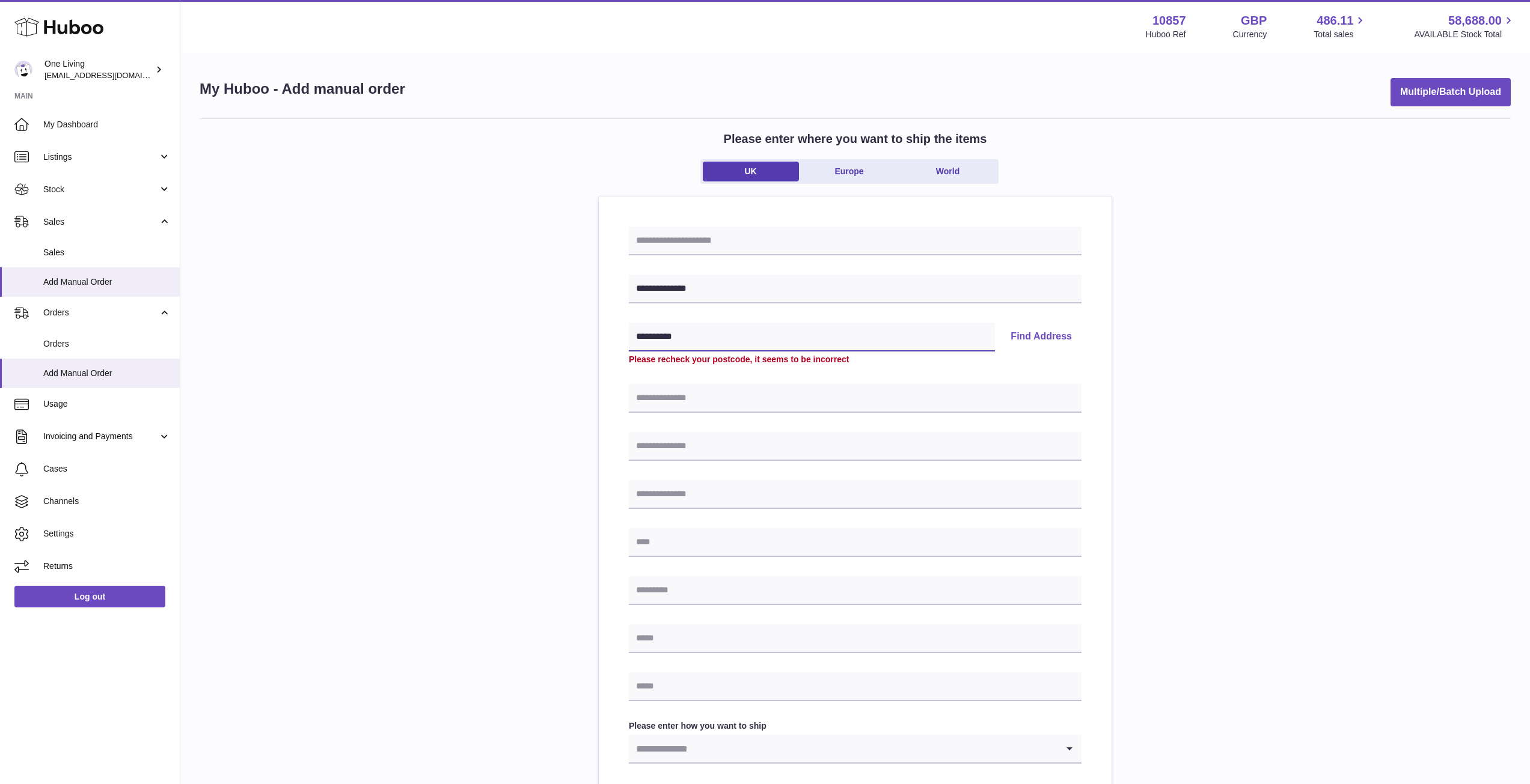
click at [744, 341] on input "**********" at bounding box center [811, 337] width 366 height 29
click at [743, 341] on input "**********" at bounding box center [811, 337] width 366 height 29
paste input "text"
type input "********"
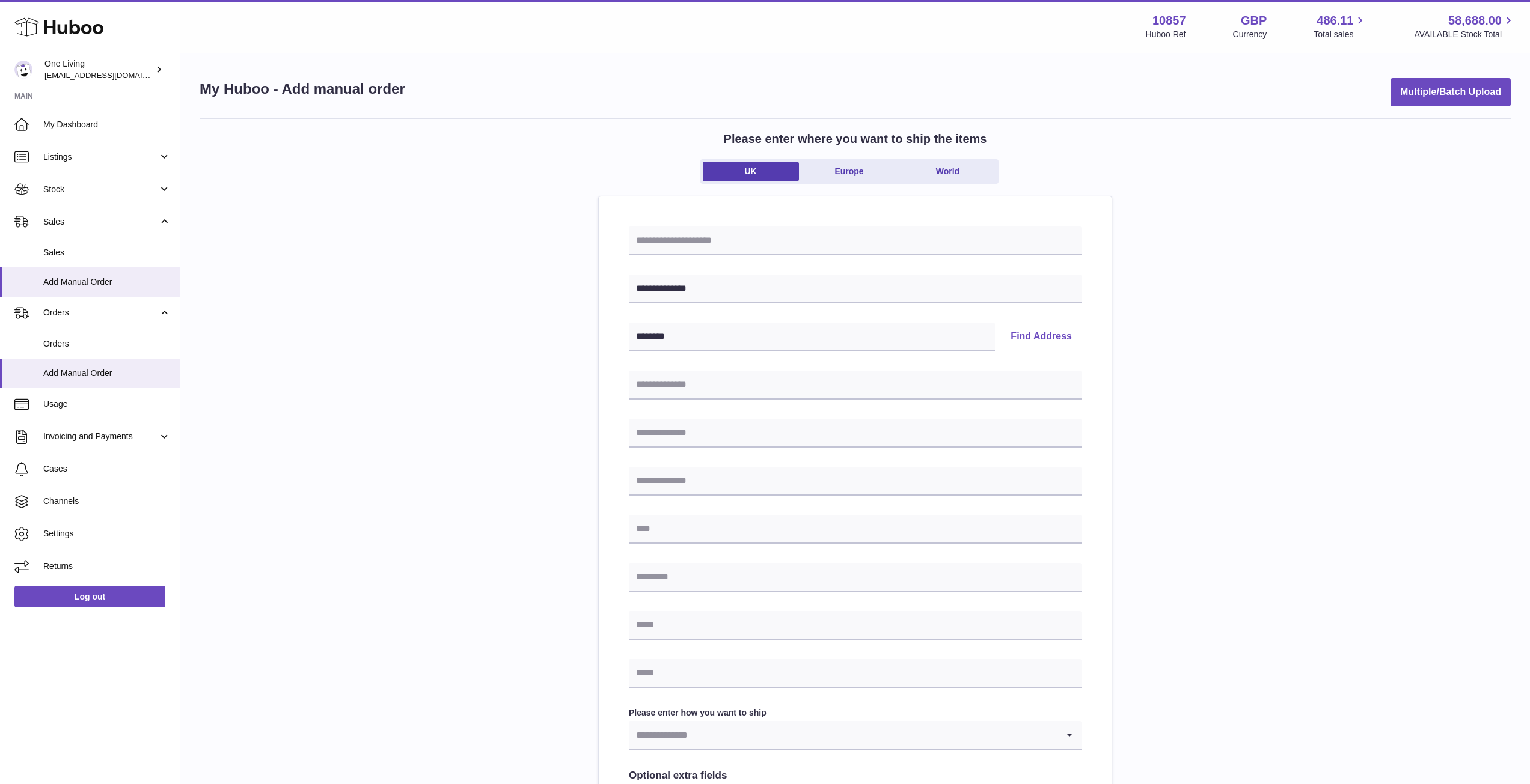
click at [1035, 334] on button "Find Address" at bounding box center [1040, 337] width 80 height 29
click at [1046, 370] on select "**********" at bounding box center [854, 375] width 452 height 29
select select "*"
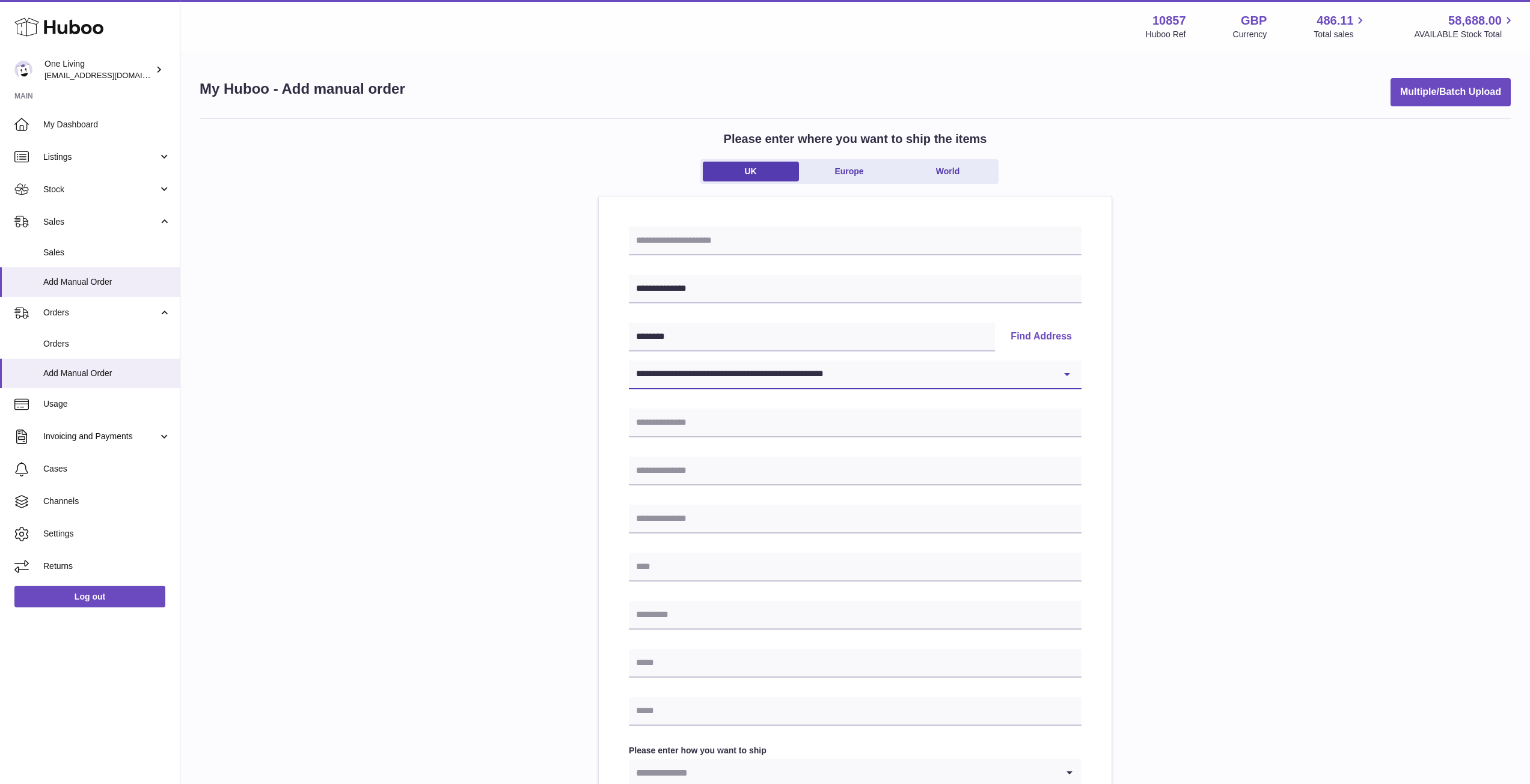
click at [629, 361] on select "**********" at bounding box center [854, 375] width 452 height 29
type input "**********"
type input "*******"
type input "********"
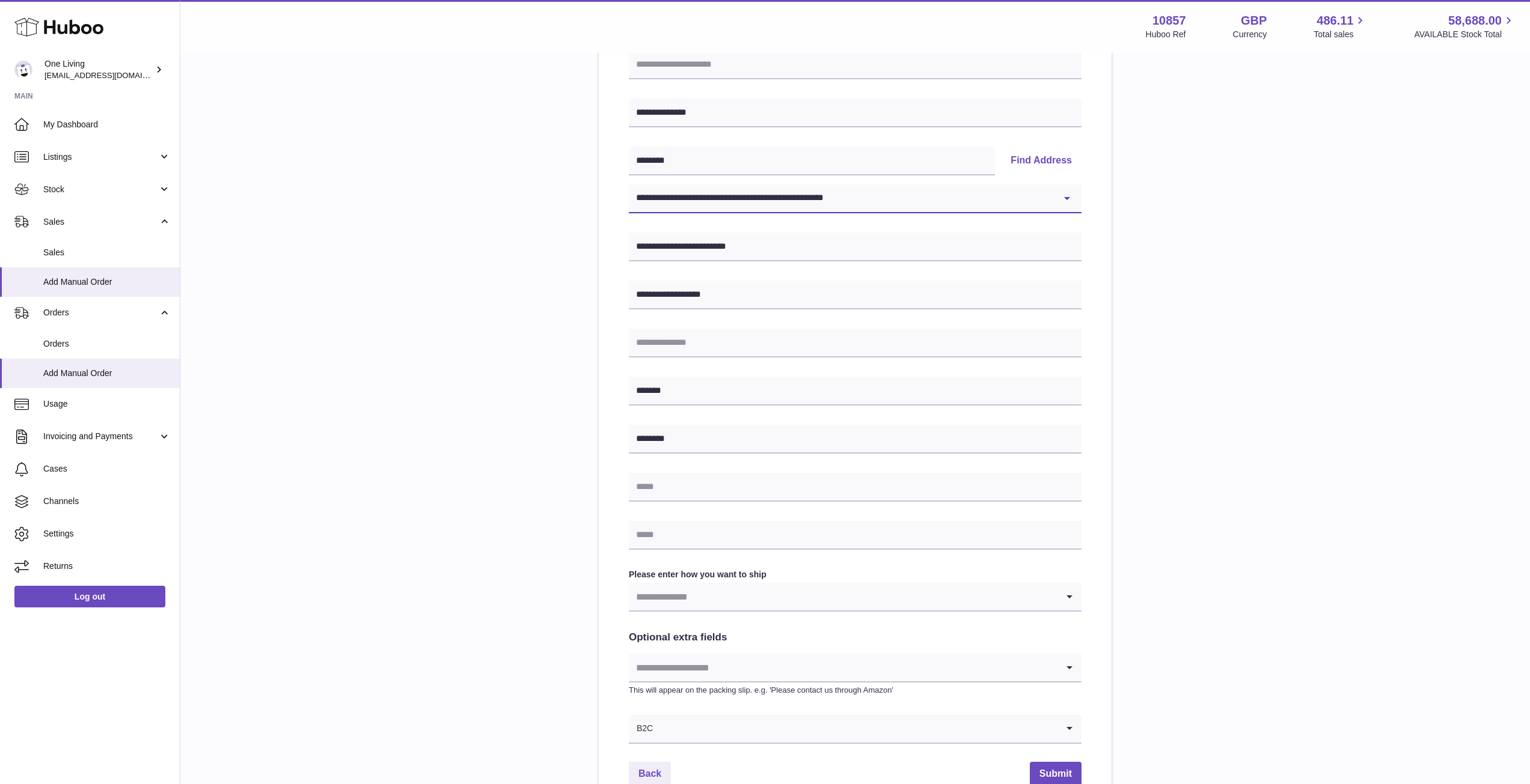
scroll to position [180, 0]
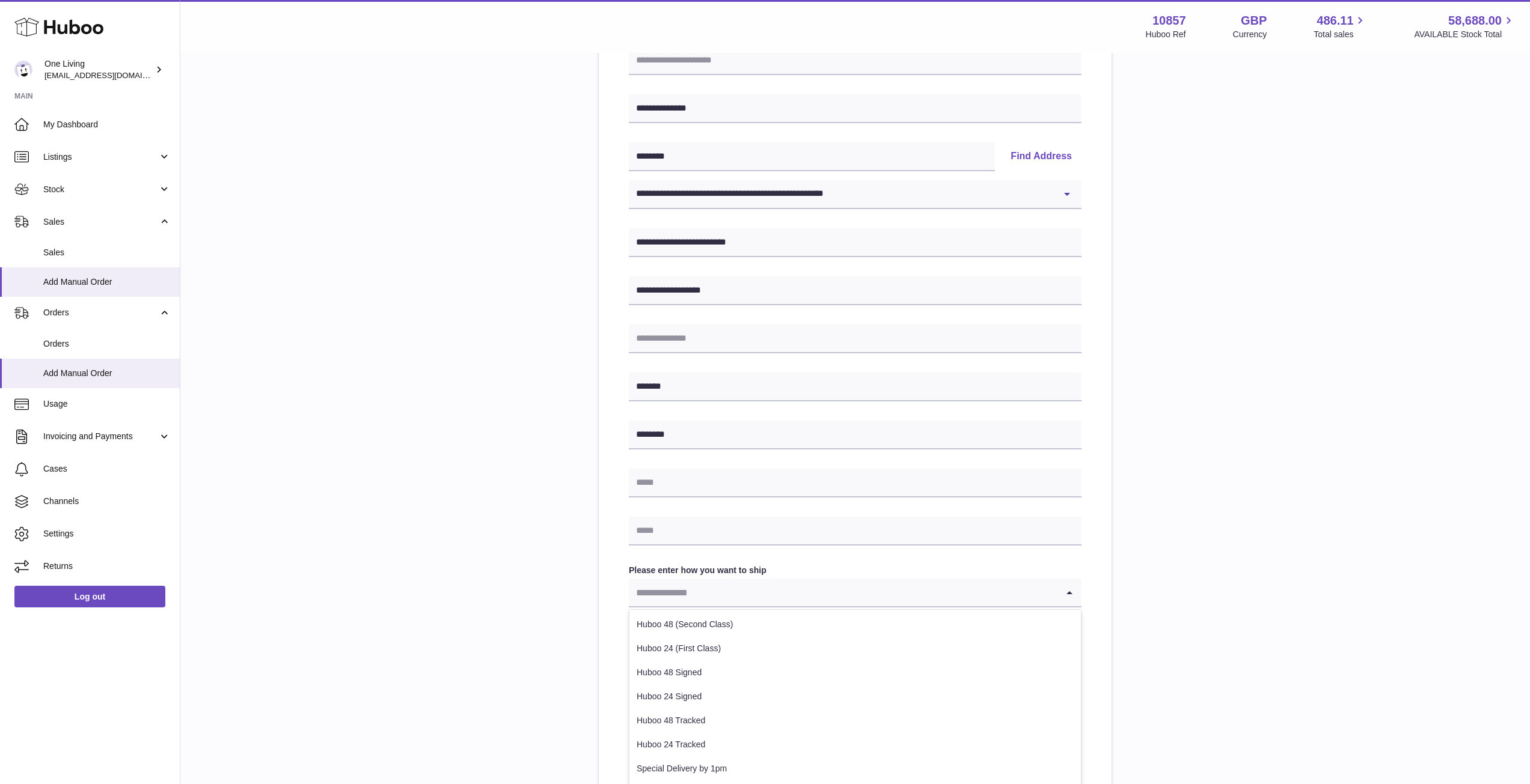
click at [720, 587] on input "Search for option" at bounding box center [842, 592] width 428 height 28
click at [806, 677] on li "Huboo 24 Tracked" at bounding box center [855, 685] width 451 height 24
click at [672, 657] on input "Search for option" at bounding box center [842, 663] width 428 height 28
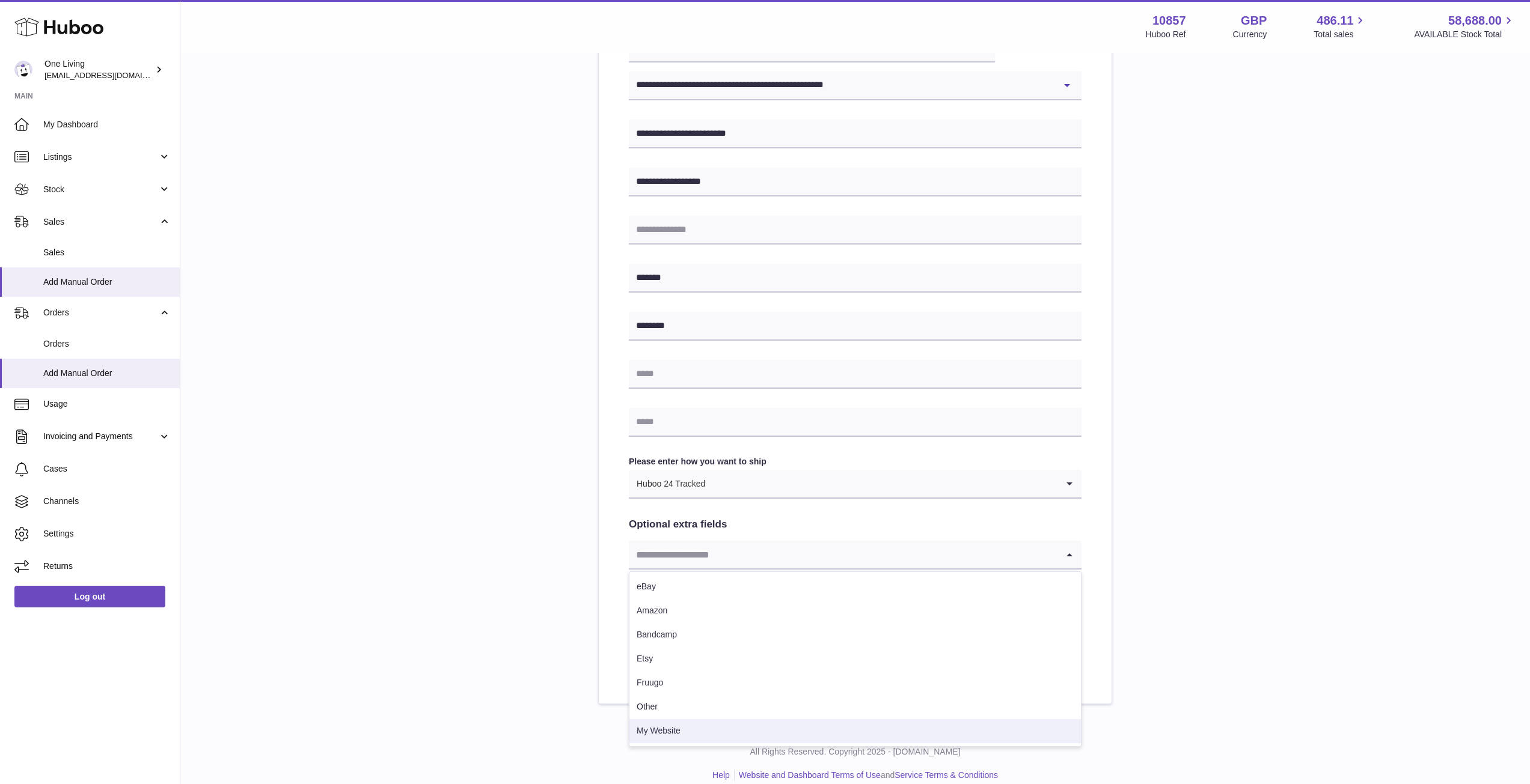
scroll to position [300, 0]
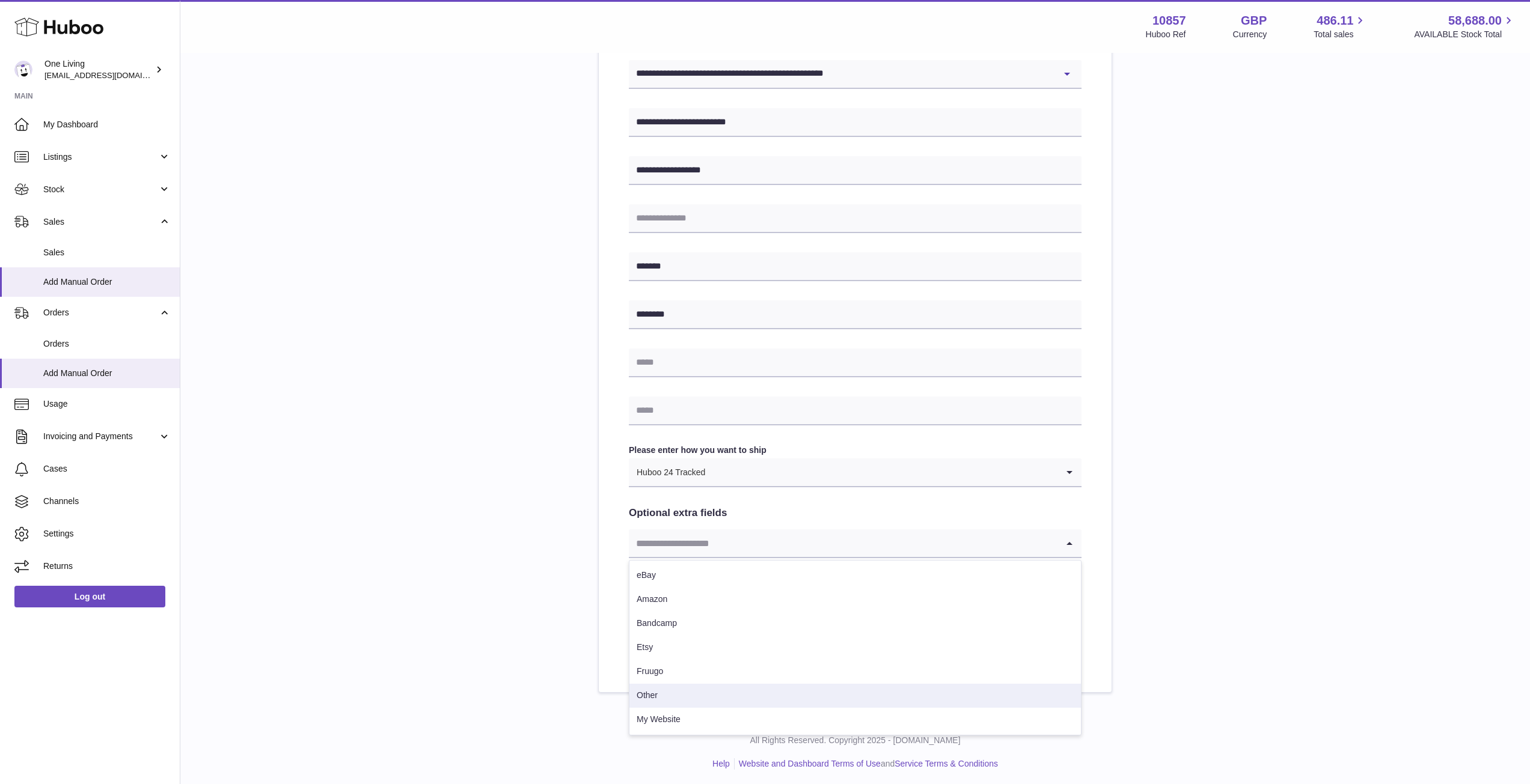
click at [672, 691] on li "Other" at bounding box center [855, 696] width 451 height 24
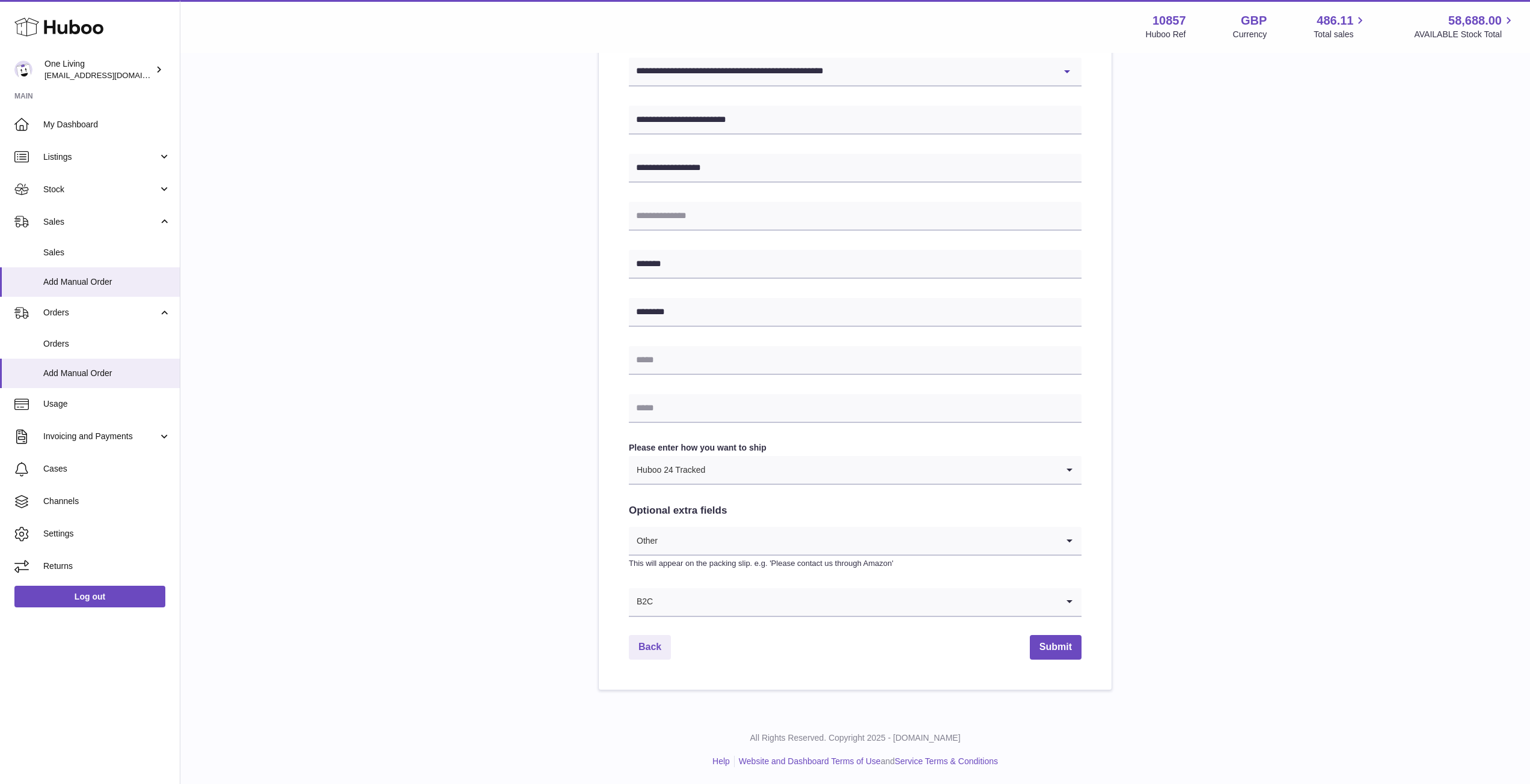
scroll to position [304, 0]
click at [1062, 640] on button "Submit" at bounding box center [1055, 646] width 52 height 25
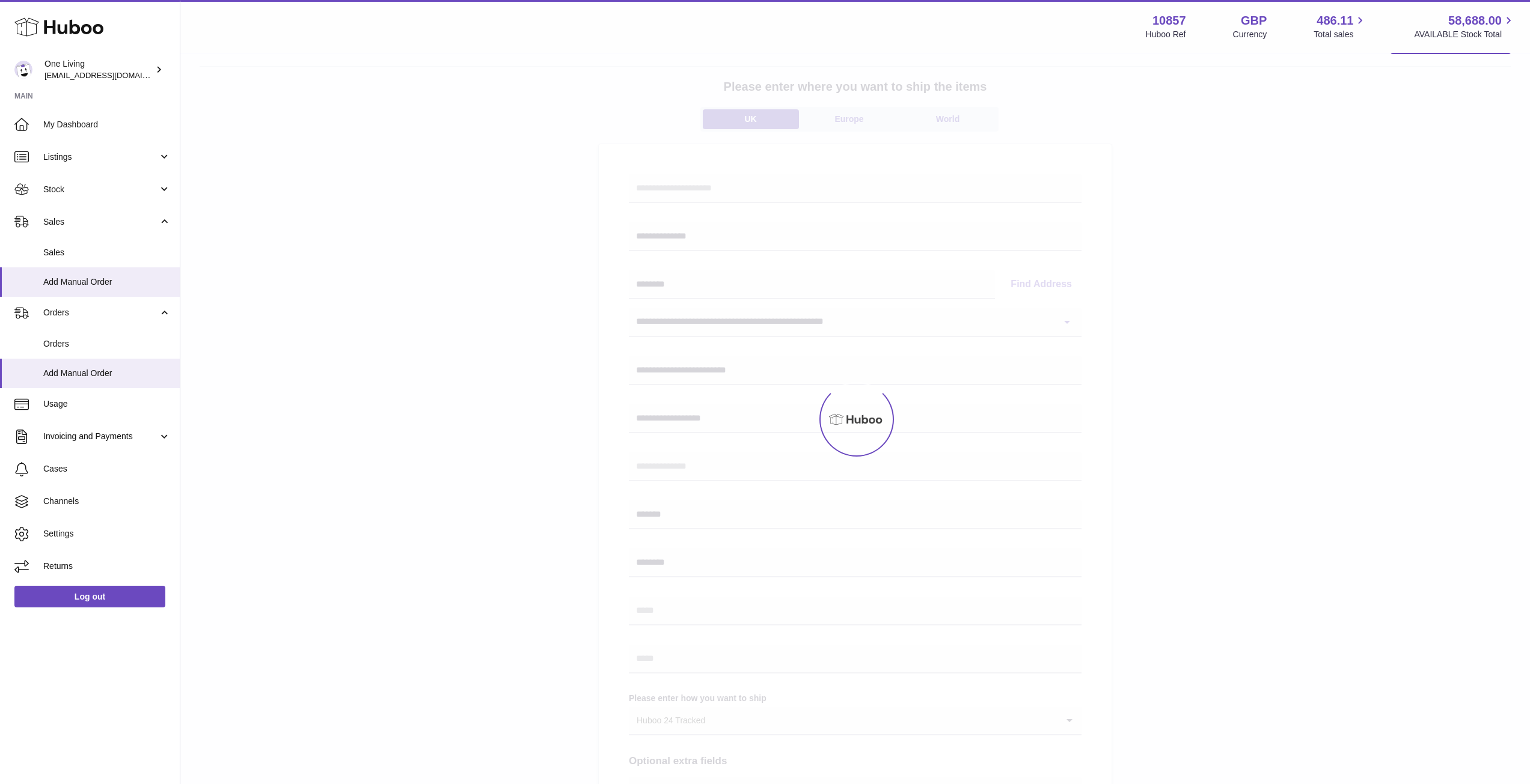
scroll to position [4, 0]
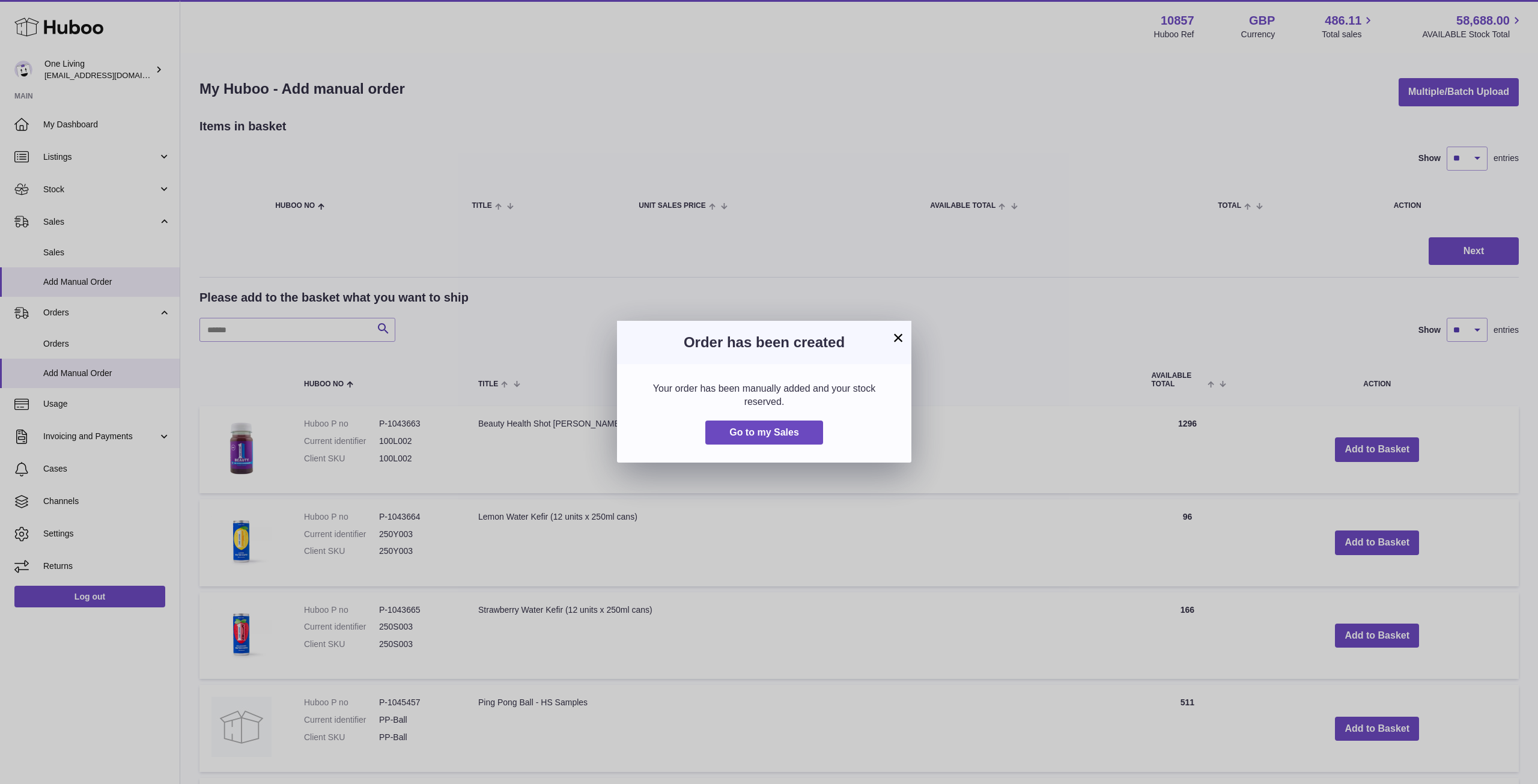
click at [896, 342] on button "×" at bounding box center [898, 338] width 14 height 14
